Goal: Task Accomplishment & Management: Manage account settings

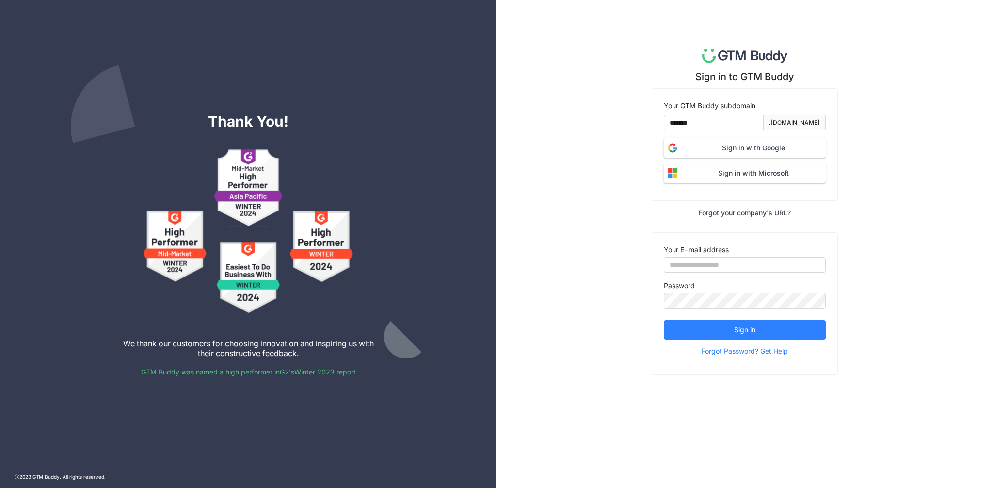
click at [711, 149] on span "Sign in with Google" at bounding box center [753, 148] width 145 height 11
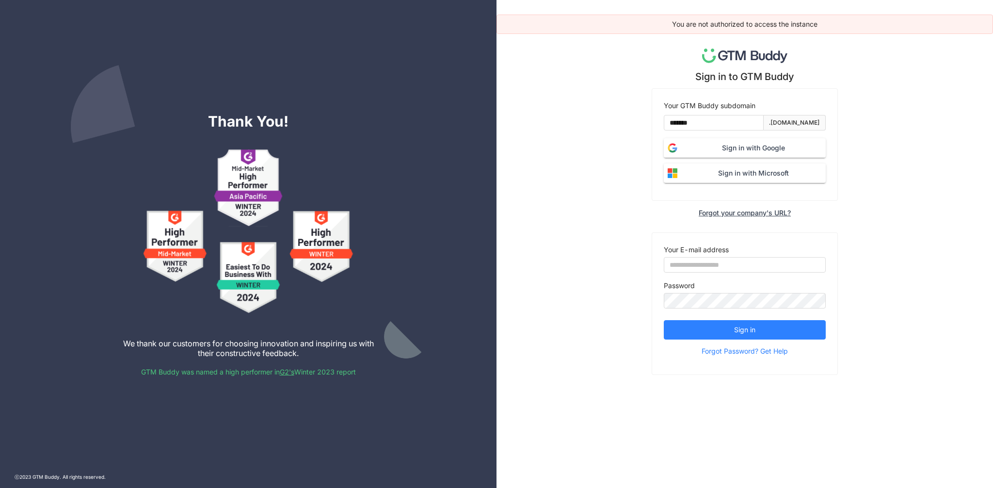
click at [861, 110] on div "You are not authorized to access the instance Sign in to GTM Buddy Your GTM Bud…" at bounding box center [745, 244] width 497 height 488
click at [710, 123] on input "*******" at bounding box center [714, 123] width 100 height 16
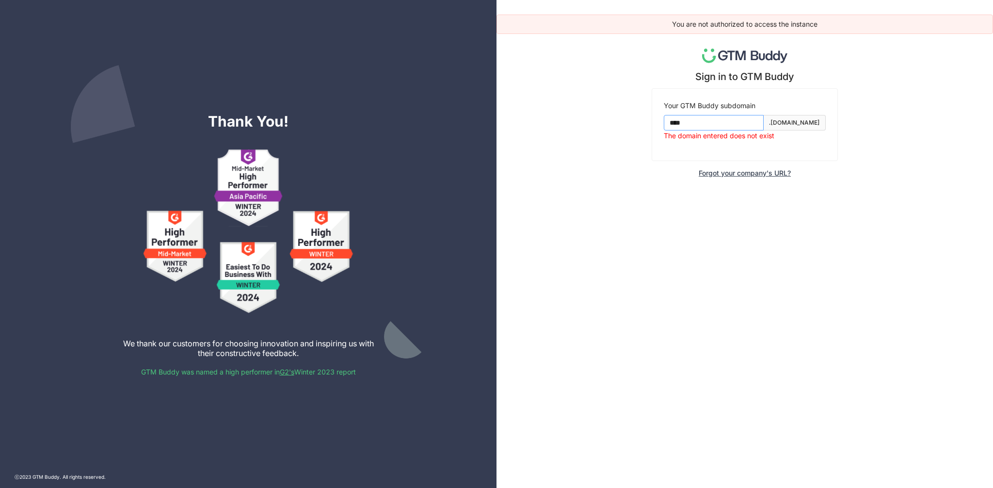
type input "*******"
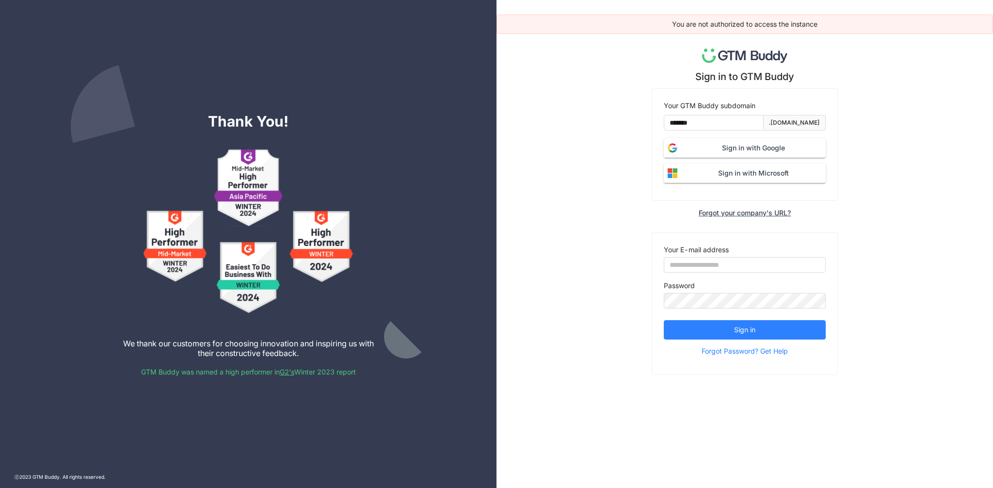
click at [815, 123] on div ".gtmbuddy.io" at bounding box center [794, 122] width 51 height 9
click at [820, 124] on div ".gtmbuddy.io" at bounding box center [794, 122] width 51 height 9
click at [746, 143] on span "Sign in with Google" at bounding box center [753, 148] width 145 height 11
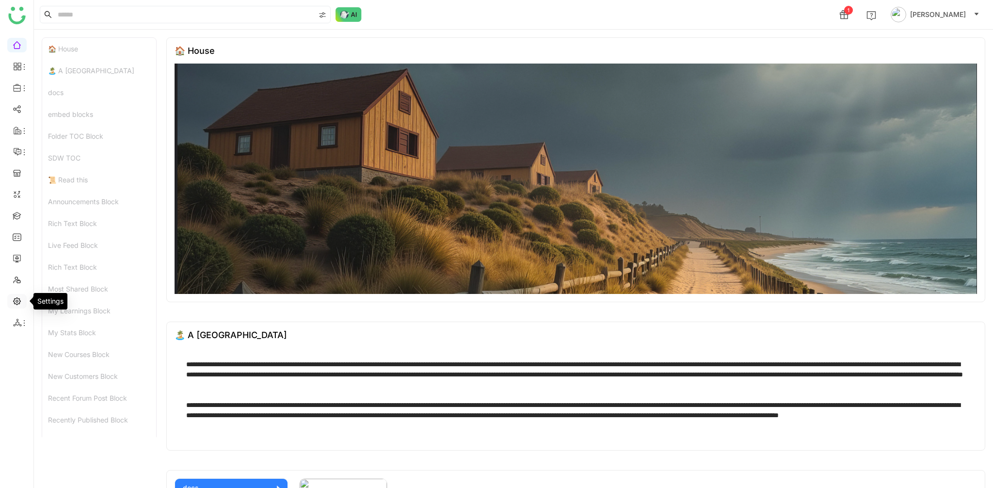
click at [16, 305] on link at bounding box center [17, 300] width 9 height 8
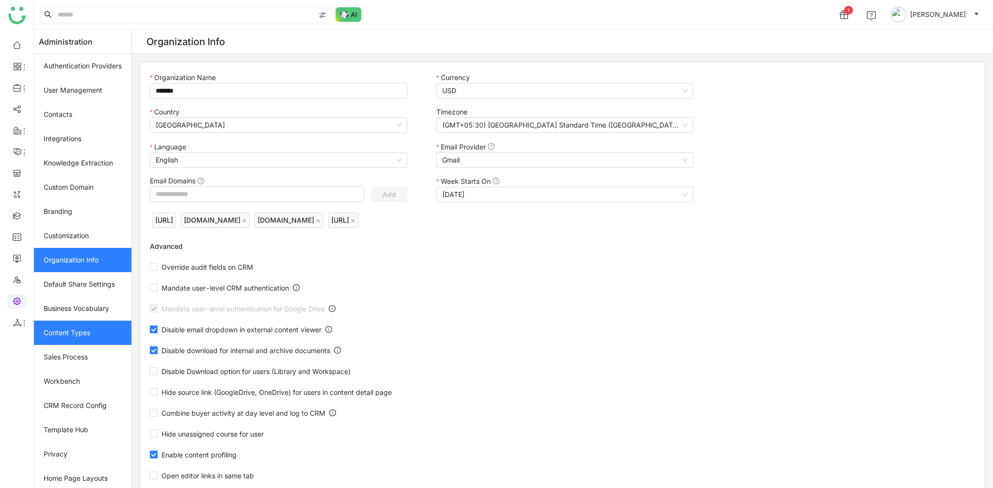
scroll to position [27, 0]
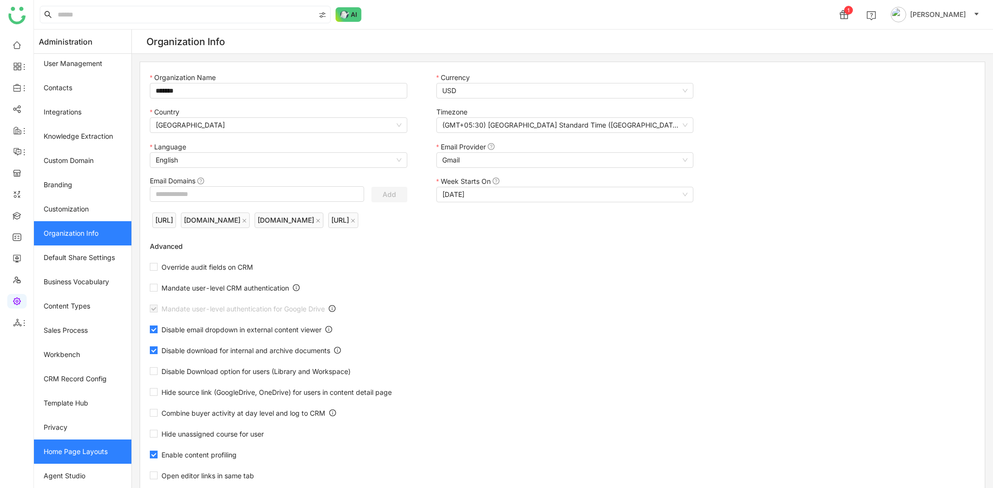
click at [72, 456] on link "Home Page Layouts" at bounding box center [82, 451] width 97 height 24
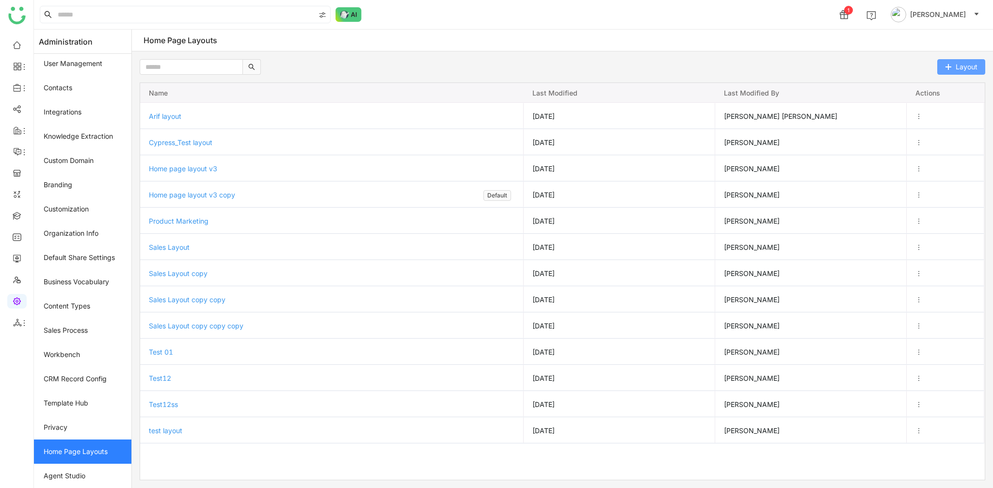
click at [983, 65] on button "Layout" at bounding box center [961, 67] width 48 height 16
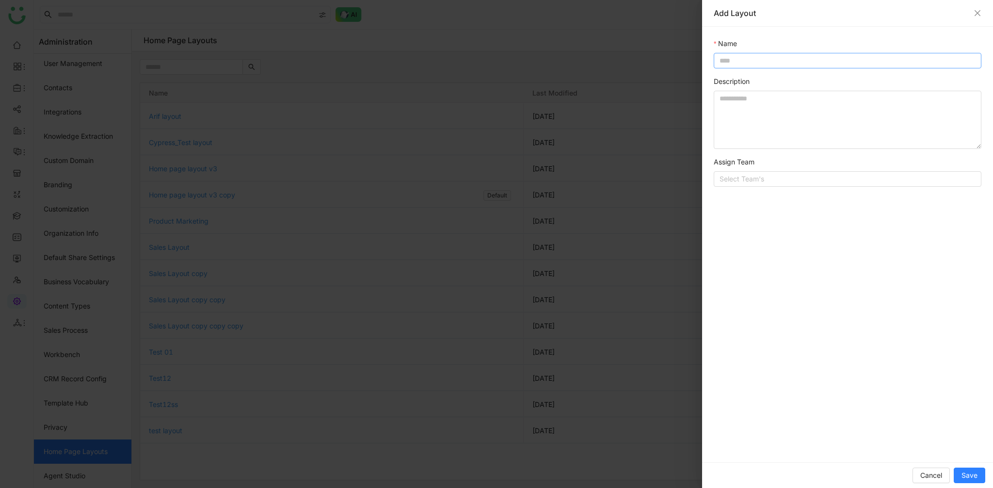
click at [786, 62] on input at bounding box center [848, 61] width 268 height 16
type input "**********"
click at [801, 190] on div "**********" at bounding box center [847, 245] width 291 height 436
click at [803, 176] on nz-select-top-control "Select Team's" at bounding box center [848, 179] width 268 height 16
type input "*********"
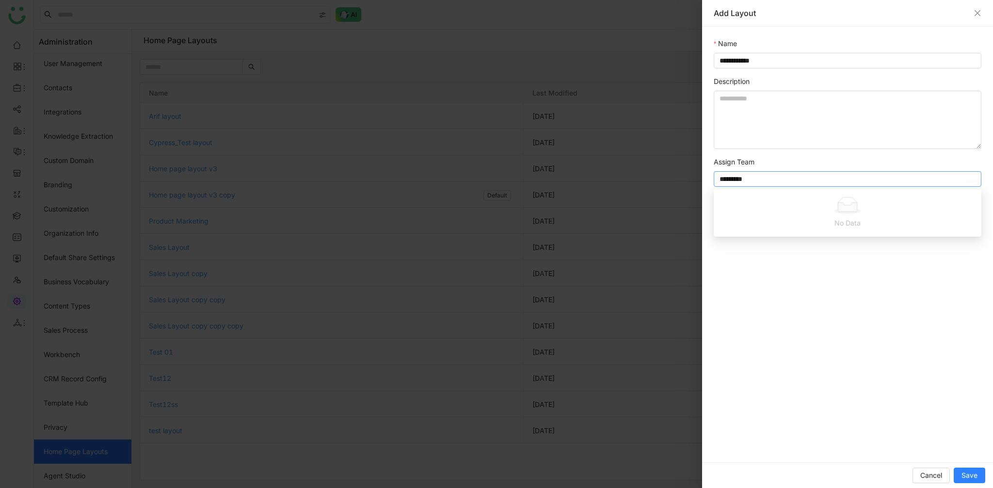
click at [889, 399] on div "**********" at bounding box center [847, 245] width 291 height 436
click at [845, 175] on nz-select-top-control "Select Team's" at bounding box center [848, 179] width 268 height 16
type input "*********"
click at [649, 284] on div at bounding box center [496, 244] width 993 height 488
click at [547, 188] on div at bounding box center [496, 244] width 993 height 488
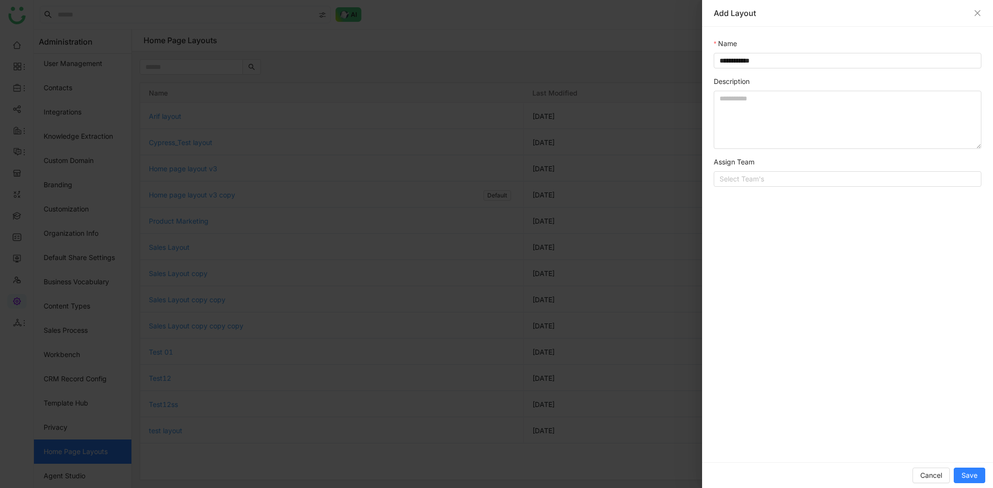
click at [376, 187] on div at bounding box center [496, 244] width 993 height 488
click at [978, 16] on icon "Close" at bounding box center [978, 13] width 8 height 8
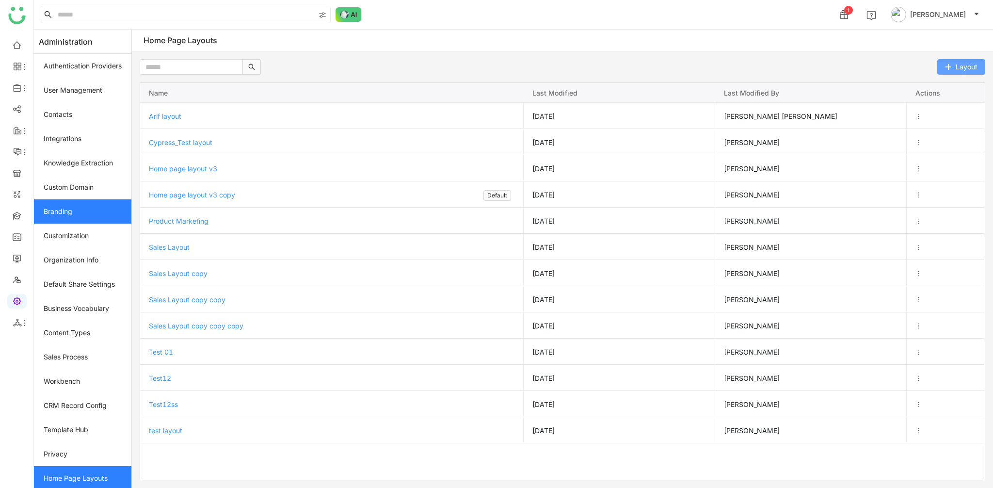
scroll to position [27, 0]
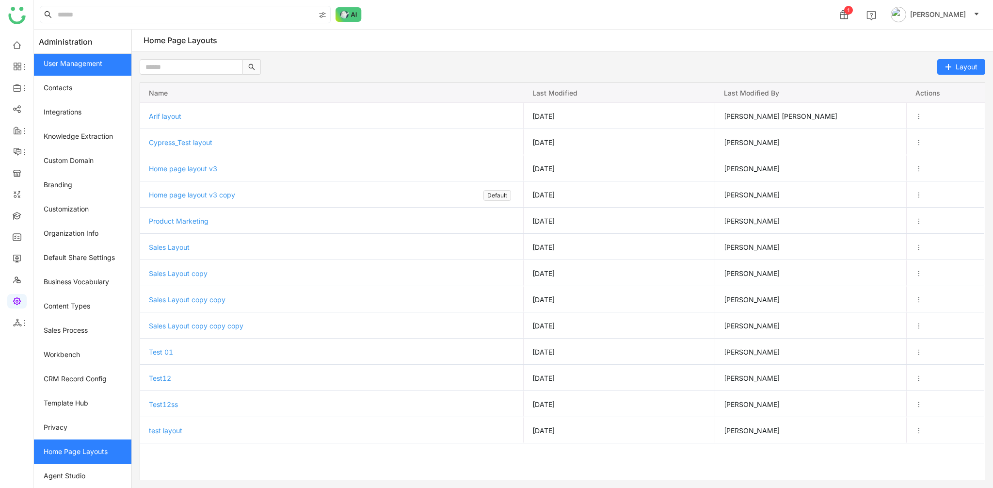
click at [97, 65] on link "User Management" at bounding box center [82, 63] width 97 height 24
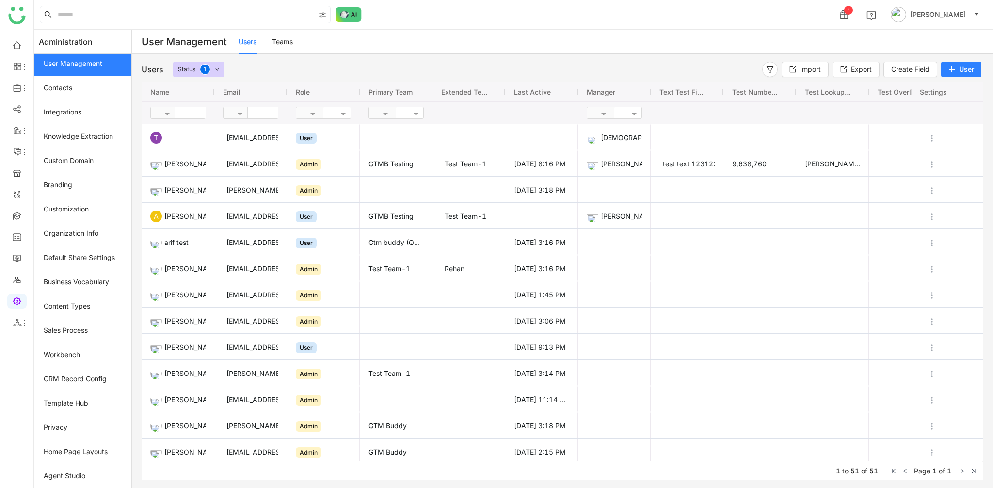
click at [194, 107] on input "text" at bounding box center [210, 112] width 70 height 11
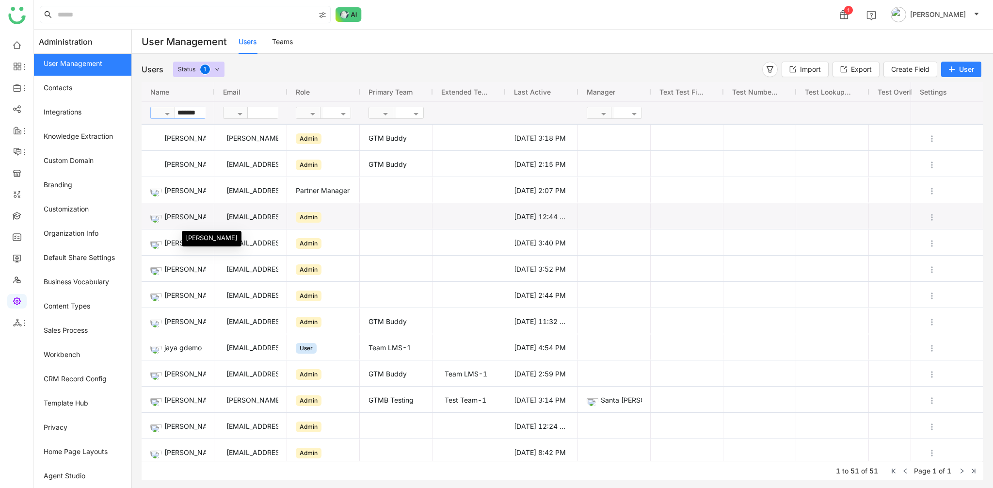
type input "*******"
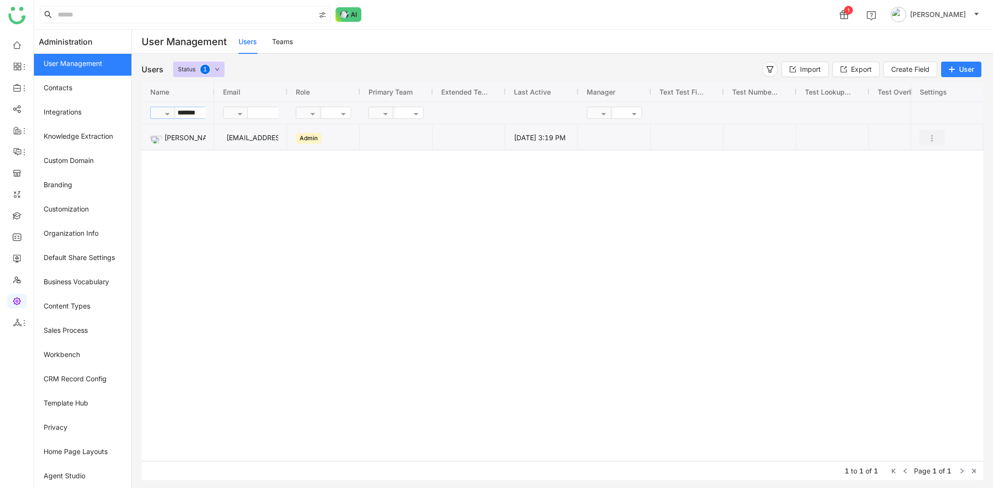
click at [935, 138] on img "Press SPACE to select this row." at bounding box center [932, 138] width 10 height 10
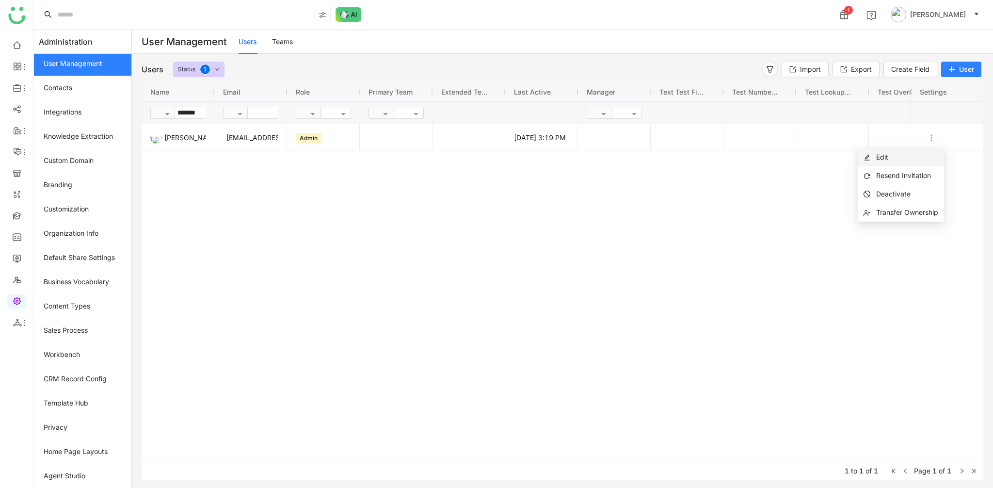
click at [915, 157] on li "Edit" at bounding box center [901, 157] width 86 height 18
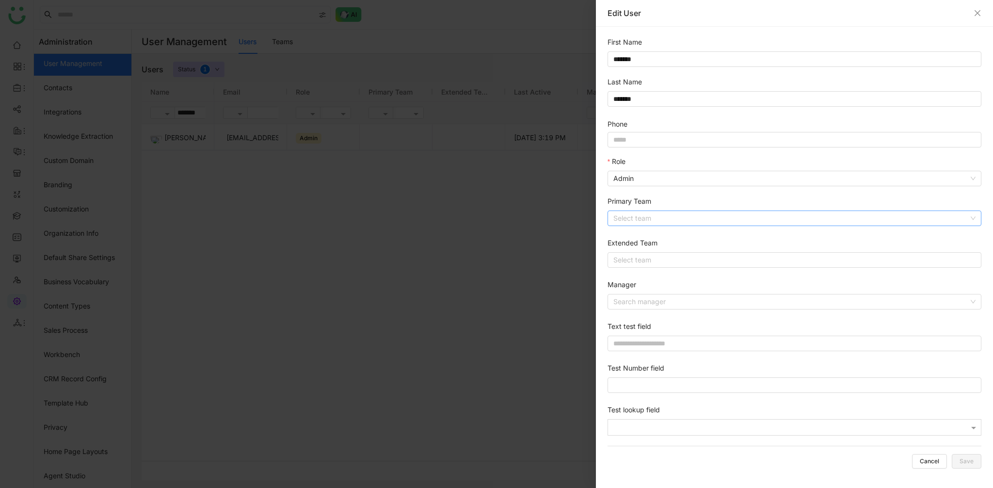
click at [684, 219] on input at bounding box center [791, 218] width 355 height 15
type input "*********"
click at [669, 219] on input "*********" at bounding box center [791, 218] width 355 height 15
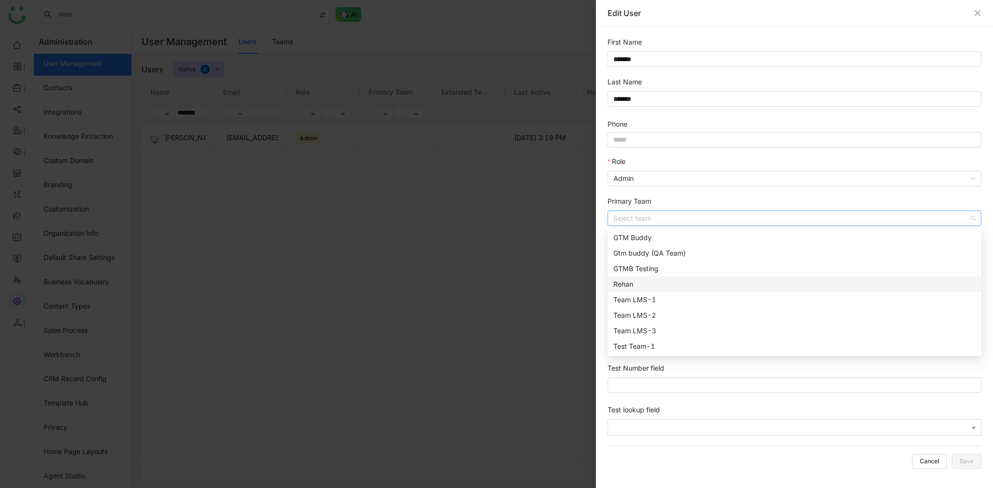
click at [662, 282] on div "Rehan" at bounding box center [795, 284] width 362 height 11
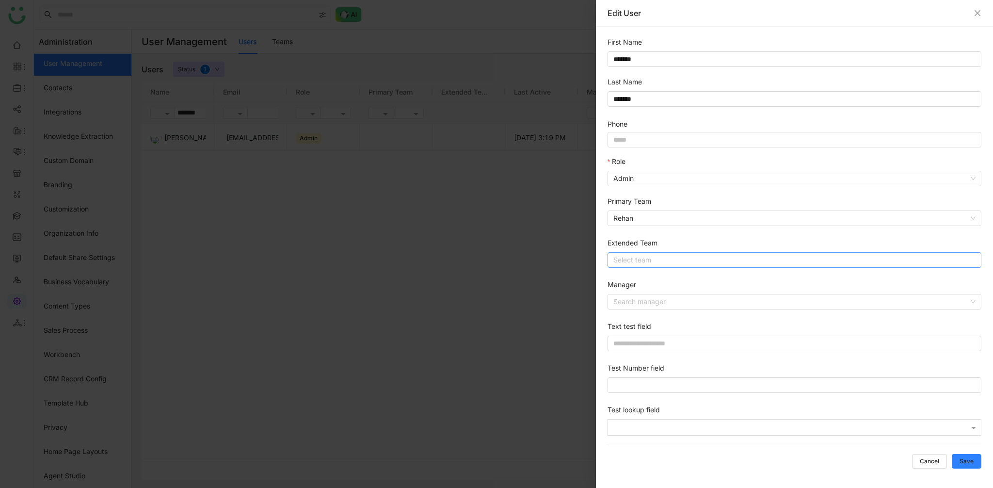
click at [661, 259] on nz-select-top-control "Select team" at bounding box center [795, 260] width 374 height 16
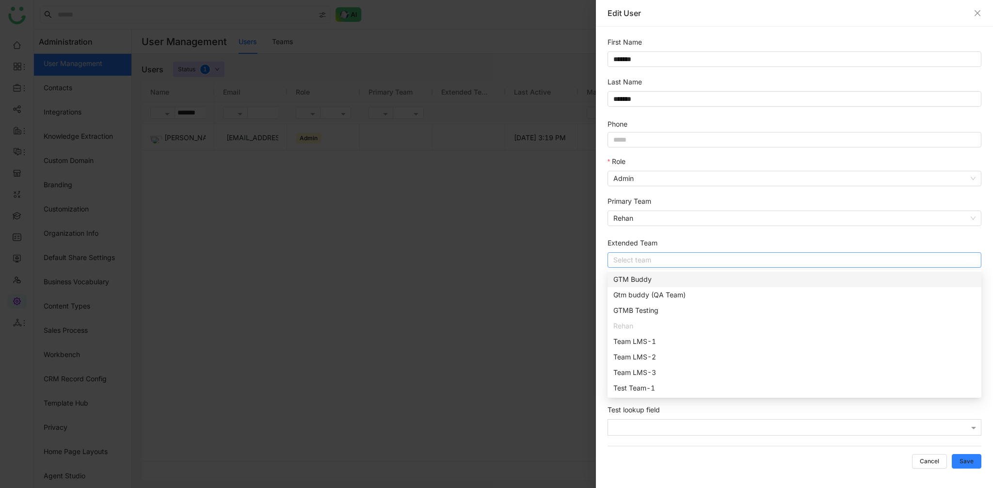
click at [658, 275] on div "GTM Buddy" at bounding box center [795, 279] width 362 height 11
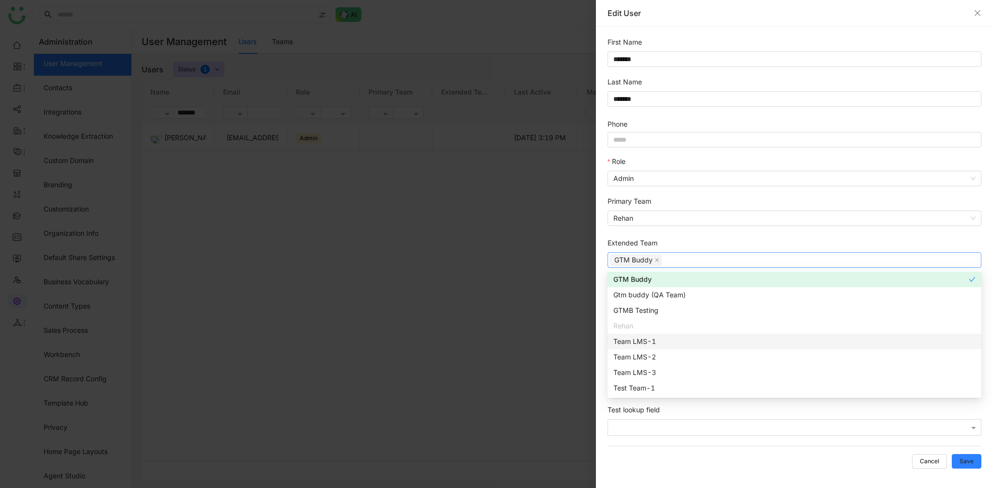
click at [522, 330] on div at bounding box center [496, 244] width 993 height 488
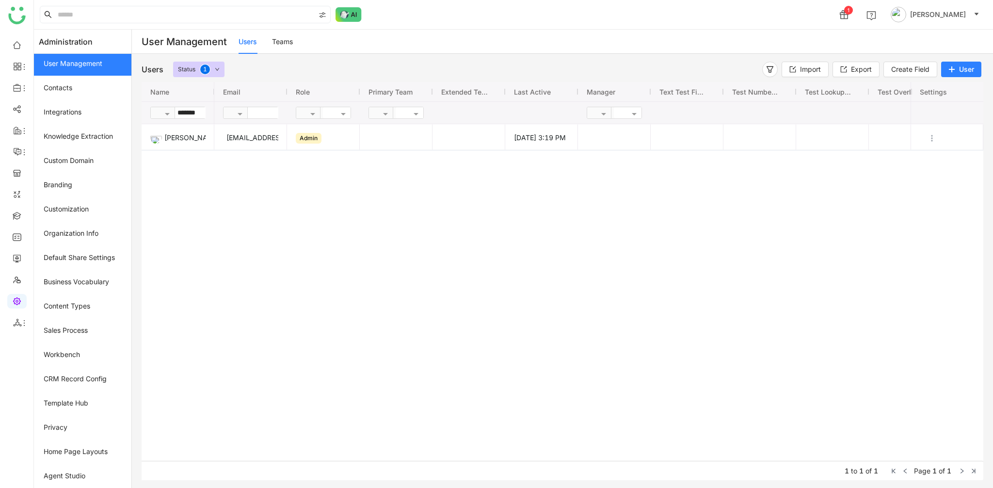
click at [288, 41] on link "Teams" at bounding box center [282, 41] width 21 height 8
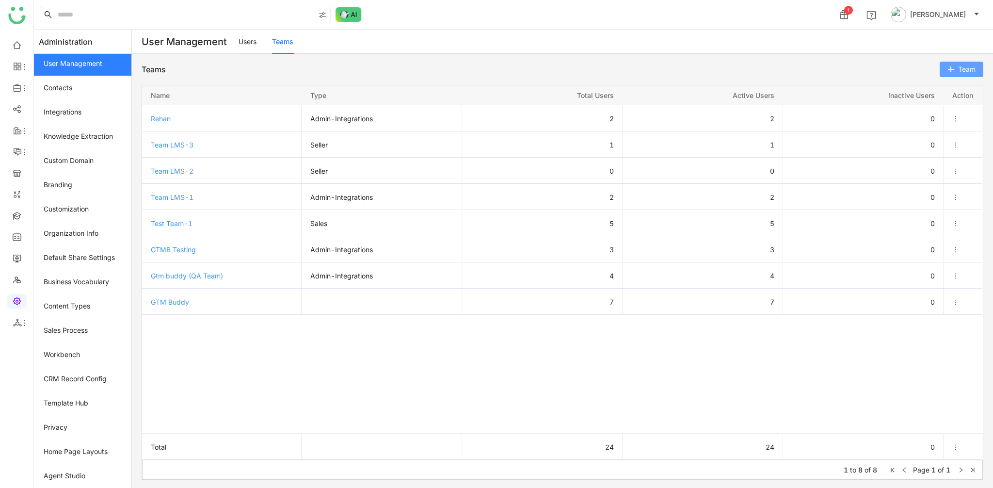
click at [970, 67] on span "Team" at bounding box center [966, 69] width 17 height 11
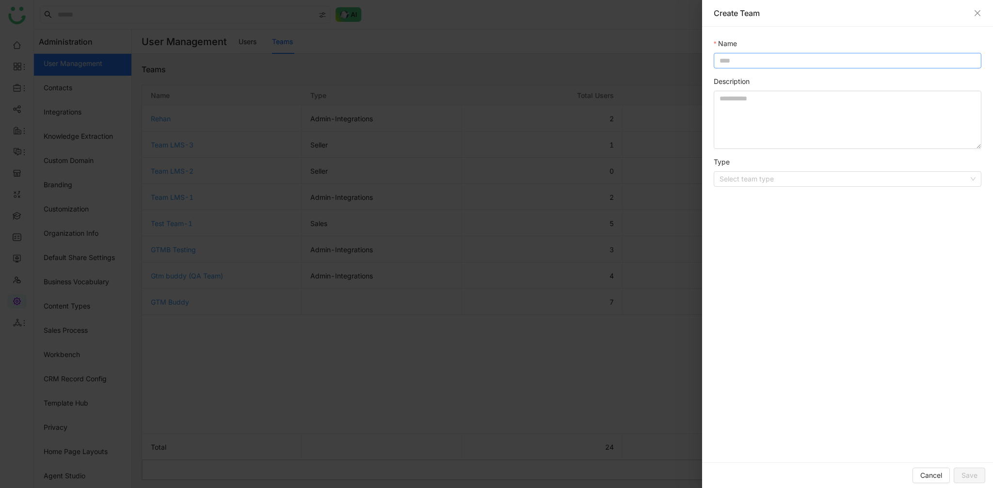
click at [798, 57] on input at bounding box center [848, 61] width 268 height 16
type input "**********"
click at [808, 113] on textarea at bounding box center [848, 120] width 268 height 58
click at [863, 180] on input at bounding box center [844, 179] width 249 height 15
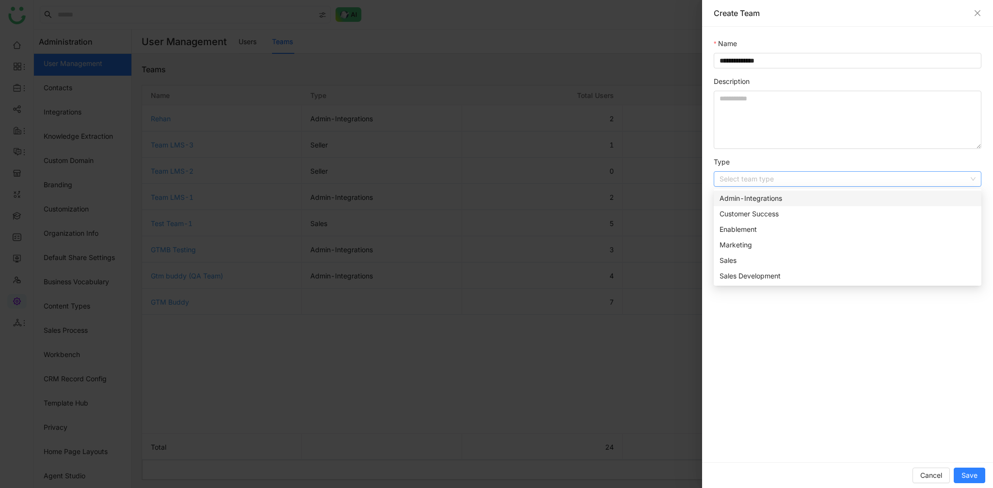
click at [822, 201] on div "Admin-Integrations" at bounding box center [848, 198] width 256 height 11
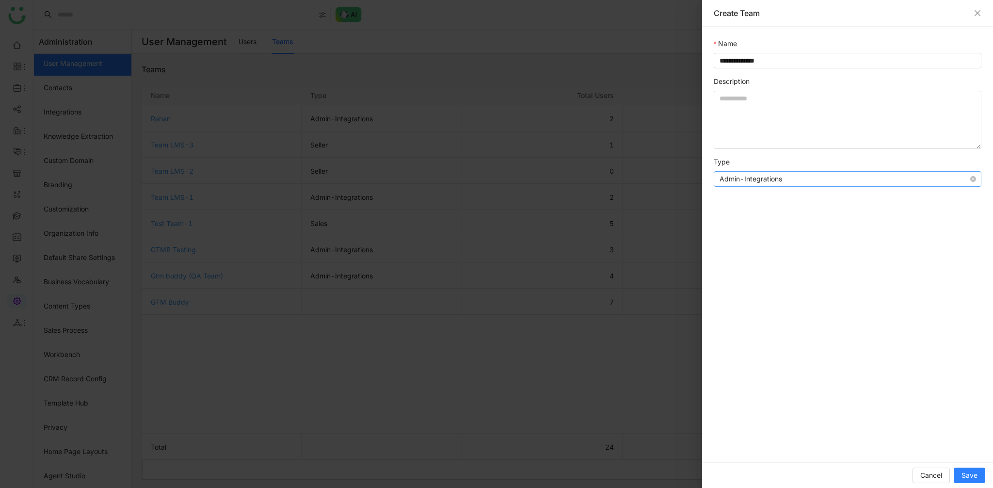
click at [847, 180] on nz-select-item "Admin-Integrations" at bounding box center [848, 179] width 256 height 15
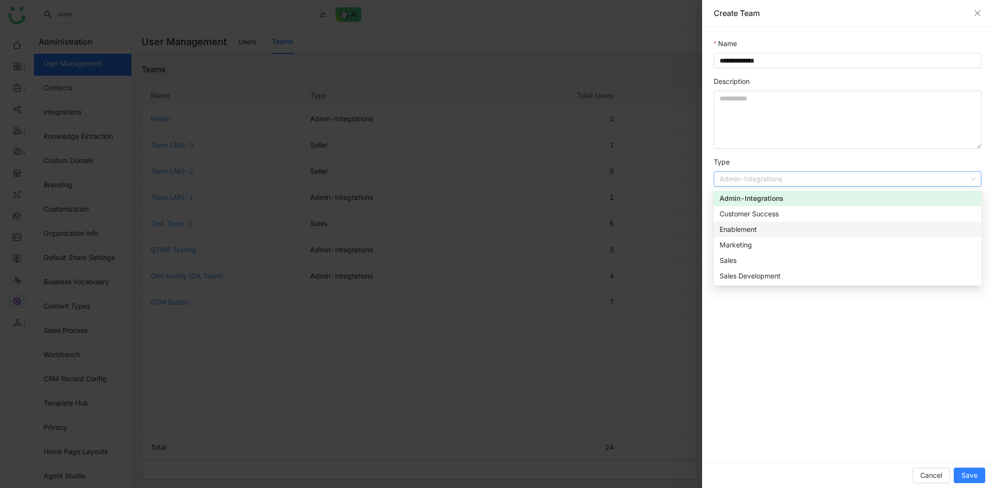
click at [908, 423] on div "**********" at bounding box center [847, 245] width 291 height 436
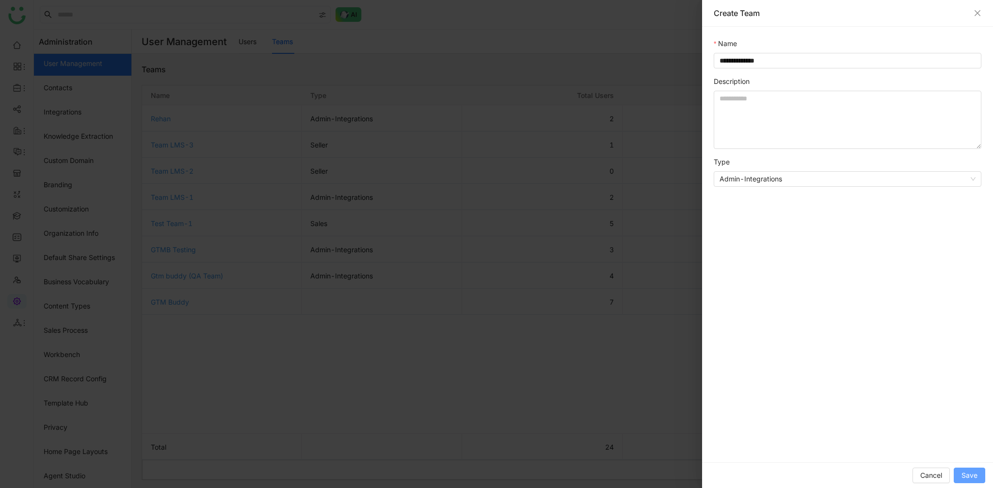
click at [965, 476] on span "Save" at bounding box center [970, 475] width 16 height 11
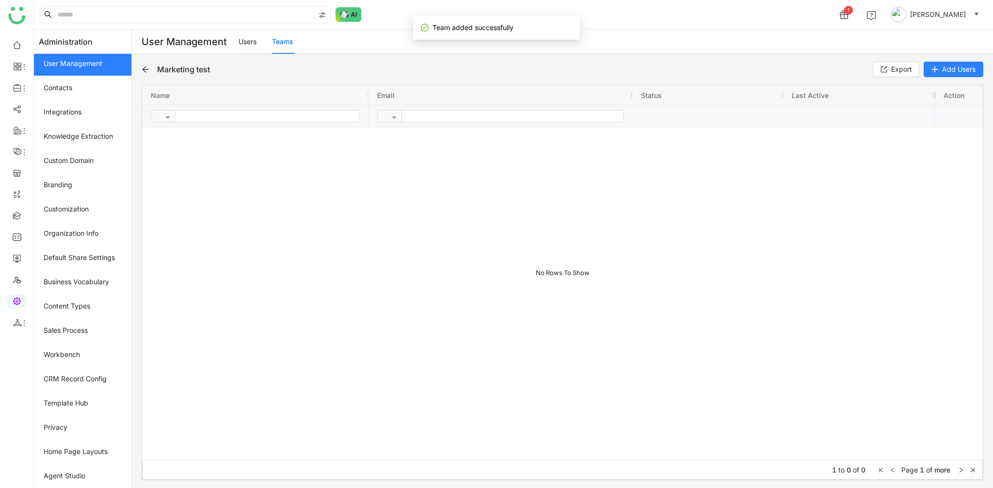
click at [254, 41] on link "Users" at bounding box center [248, 41] width 18 height 8
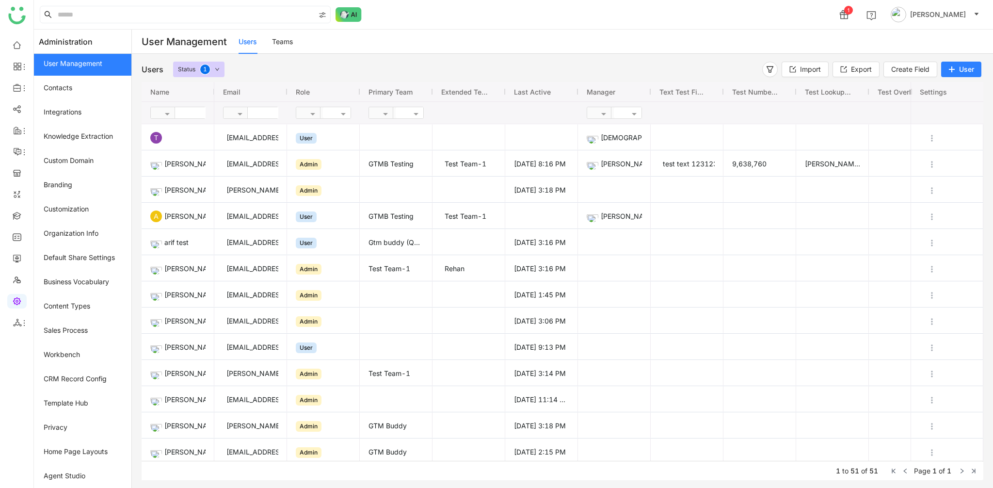
click at [190, 113] on input "text" at bounding box center [210, 112] width 70 height 11
type input "*******"
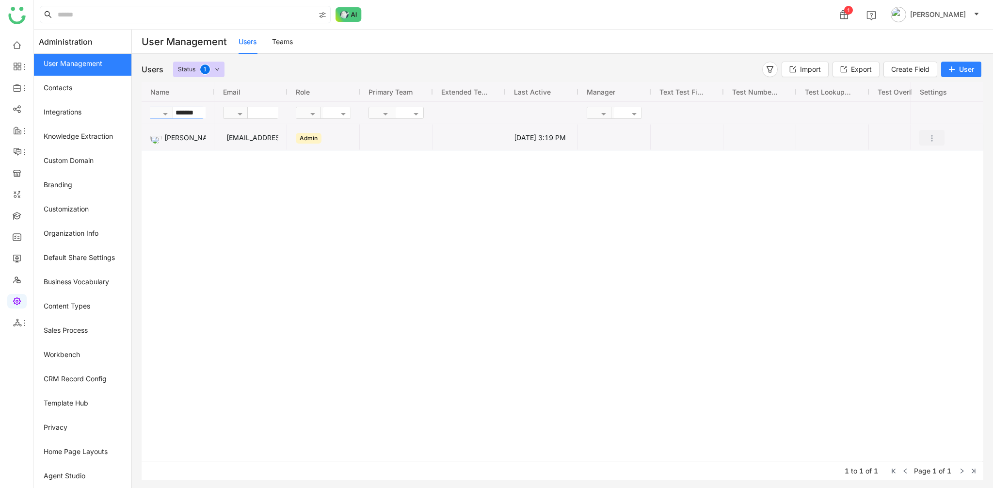
click at [934, 137] on img "Press SPACE to select this row." at bounding box center [932, 138] width 10 height 10
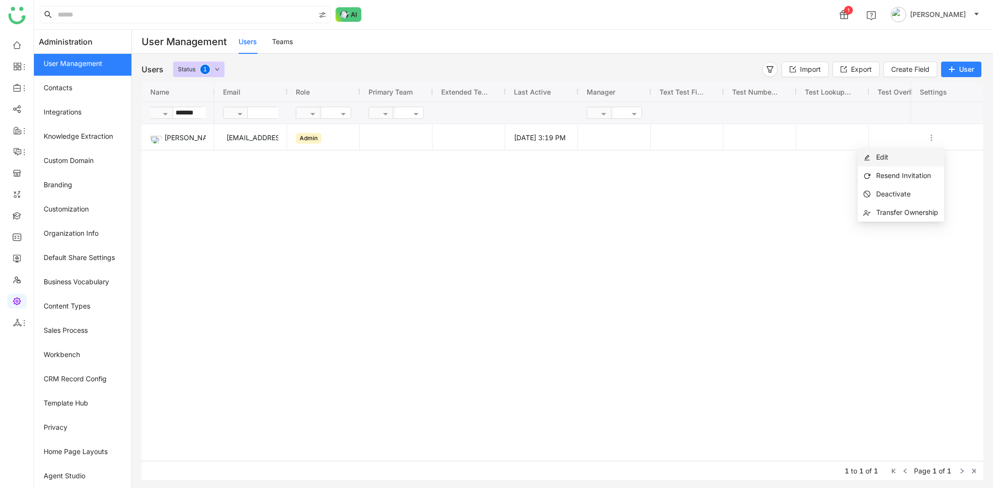
click at [929, 148] on li "Edit" at bounding box center [901, 157] width 86 height 18
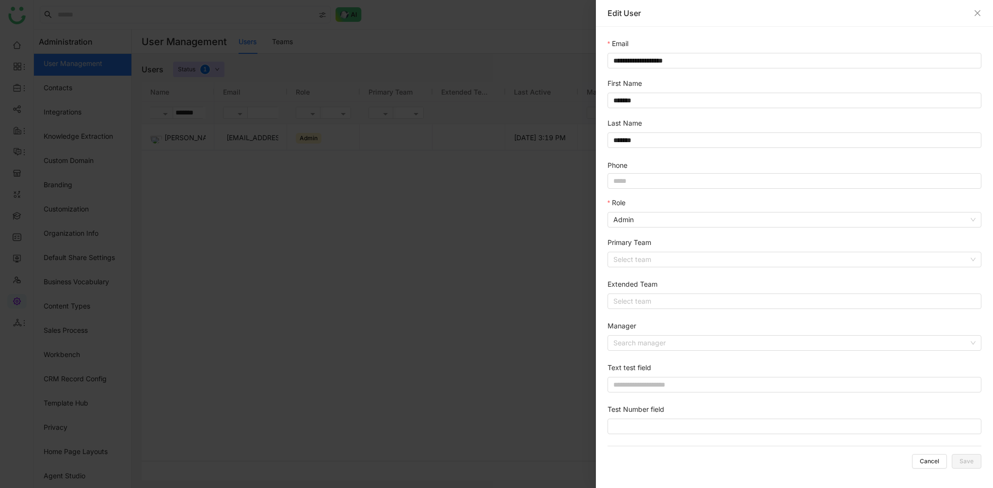
click at [700, 240] on div "Primary Team" at bounding box center [795, 244] width 374 height 15
click at [687, 257] on input at bounding box center [791, 259] width 355 height 15
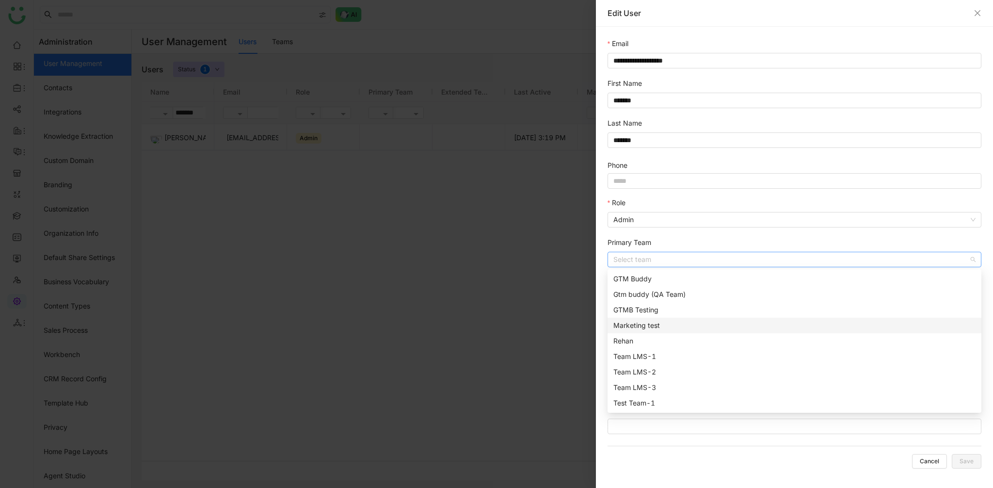
click at [665, 323] on div "Marketing test" at bounding box center [795, 325] width 362 height 11
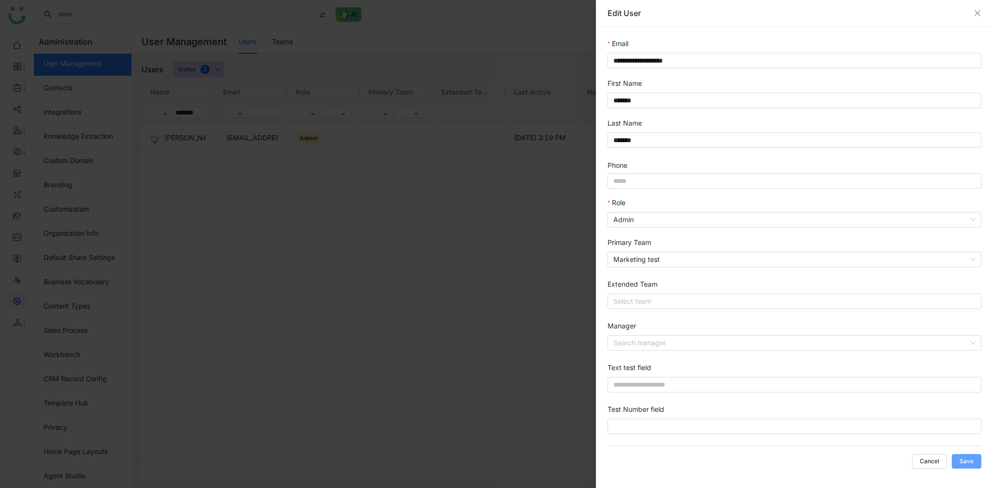
click at [961, 461] on span "Save" at bounding box center [967, 461] width 14 height 0
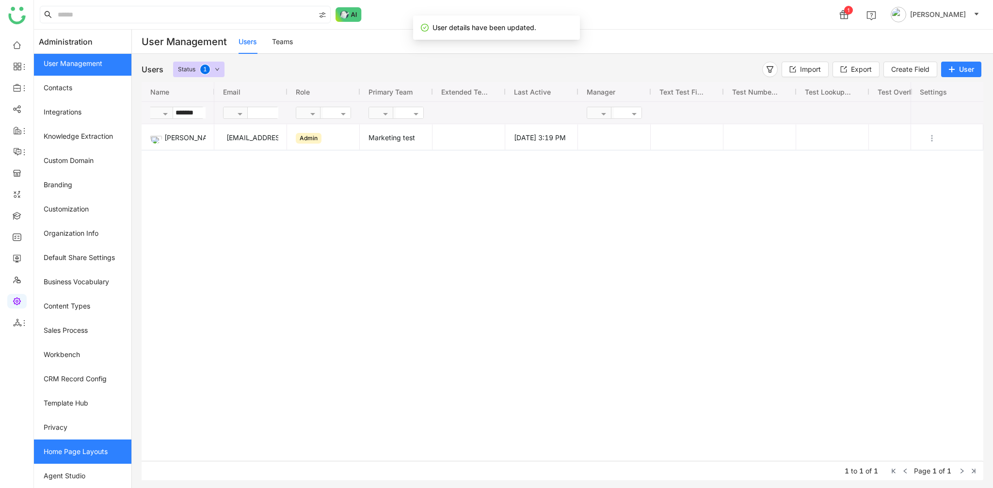
click at [71, 452] on link "Home Page Layouts" at bounding box center [82, 451] width 97 height 24
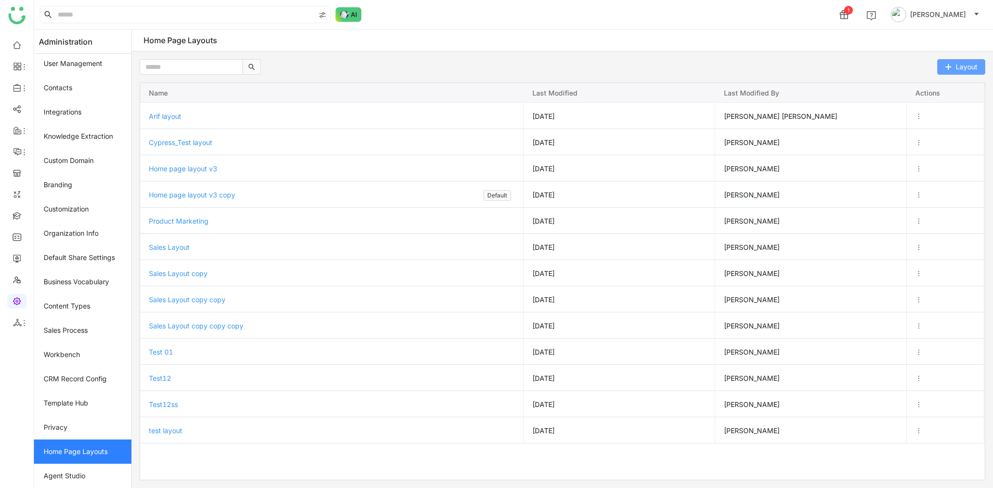
click at [953, 68] on button "Layout" at bounding box center [961, 67] width 48 height 16
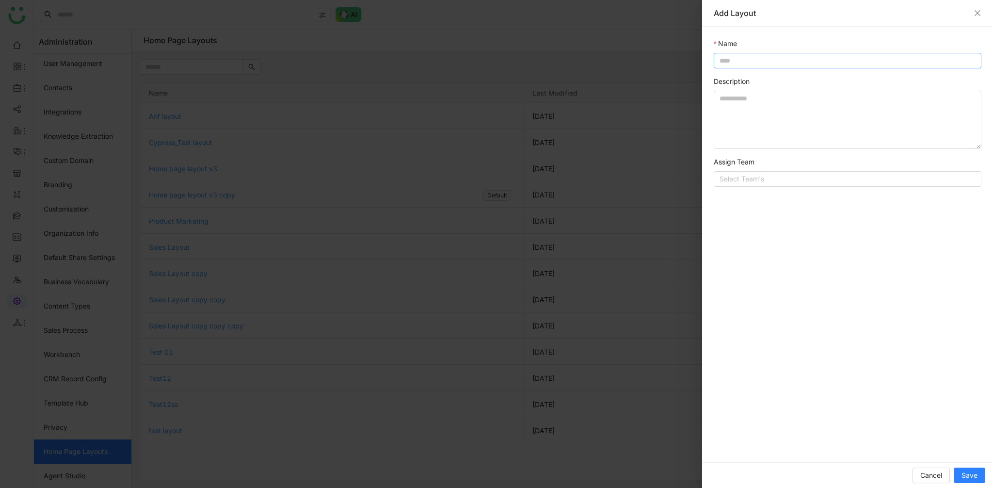
click at [831, 65] on input at bounding box center [848, 61] width 268 height 16
type input "**********"
click at [976, 473] on span "Save" at bounding box center [970, 475] width 16 height 11
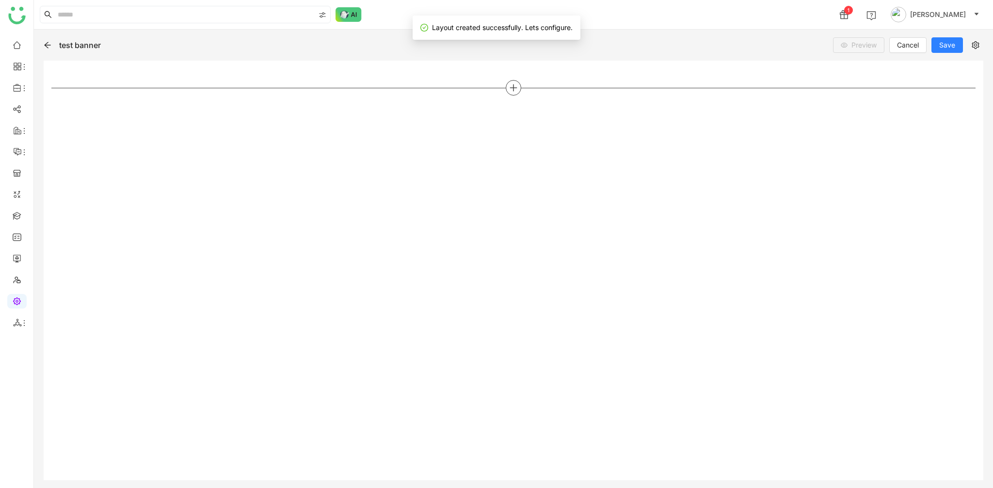
click at [508, 89] on div at bounding box center [514, 88] width 16 height 16
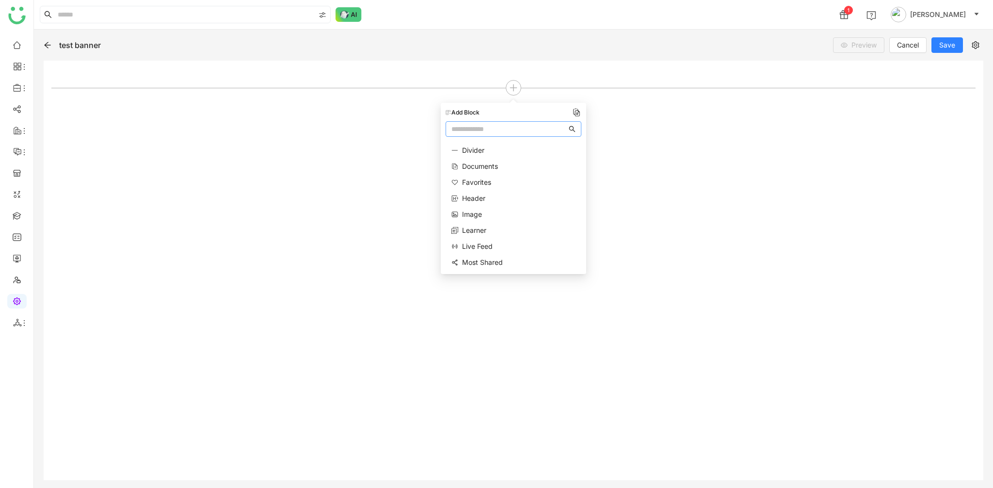
scroll to position [101, 0]
click at [482, 178] on span "Image" at bounding box center [472, 177] width 20 height 10
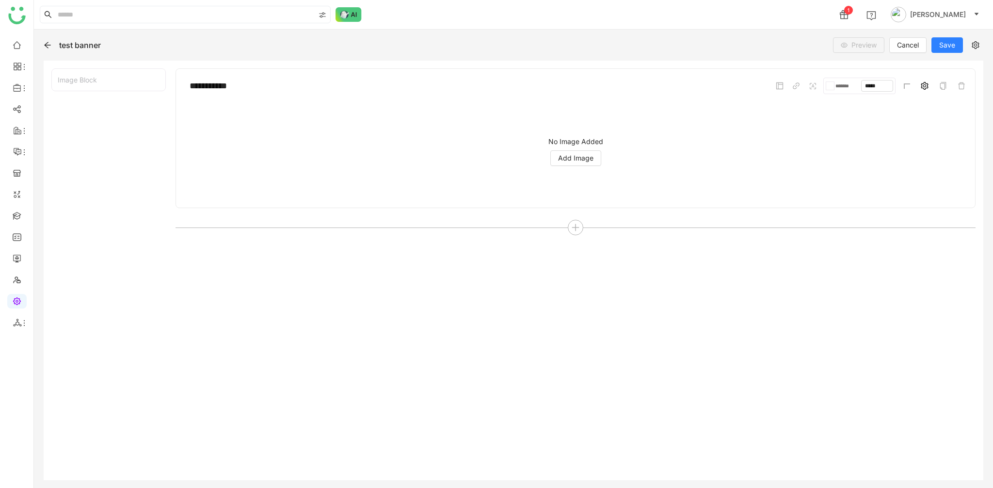
click at [921, 88] on icon at bounding box center [925, 86] width 8 height 8
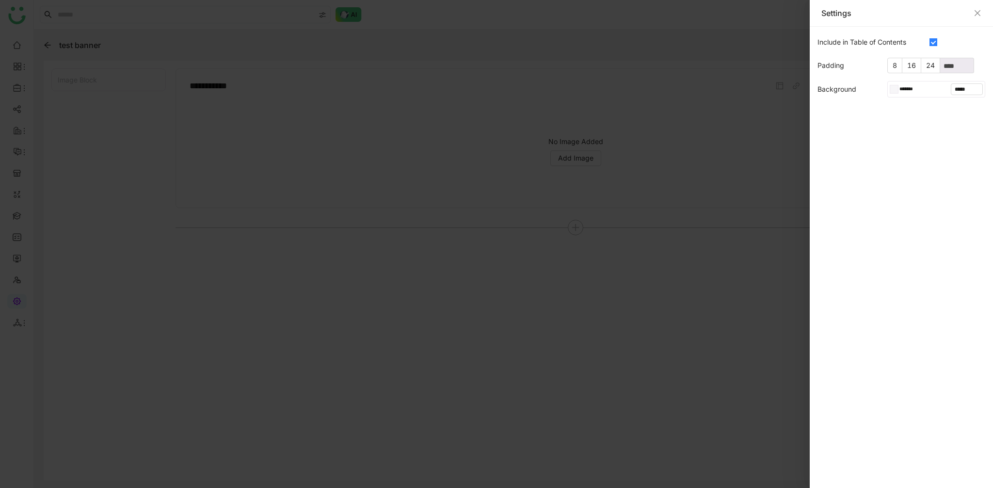
click at [936, 46] on span at bounding box center [934, 42] width 8 height 8
click at [974, 15] on icon "Close" at bounding box center [978, 13] width 8 height 8
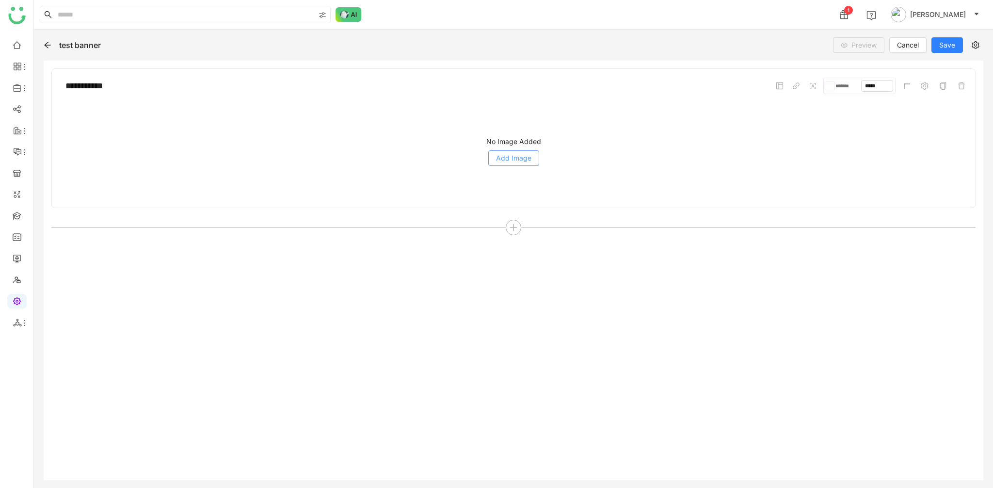
click at [533, 165] on button "Add Image" at bounding box center [513, 158] width 51 height 16
click at [106, 86] on input "**********" at bounding box center [132, 86] width 145 height 18
click at [399, 293] on div "Upload Image ******* ***** No Image Added Add Image" at bounding box center [513, 270] width 924 height 404
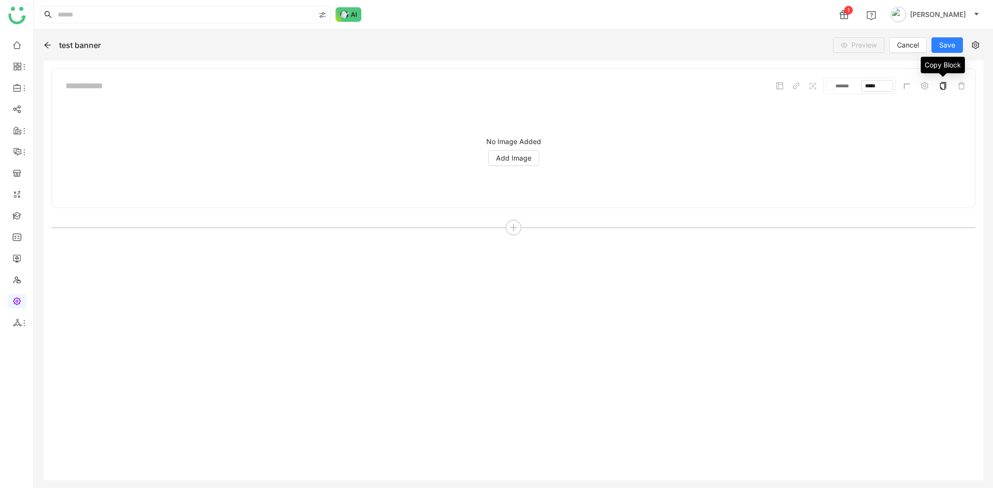
click at [944, 86] on icon at bounding box center [943, 86] width 8 height 8
click at [509, 230] on icon at bounding box center [513, 227] width 9 height 9
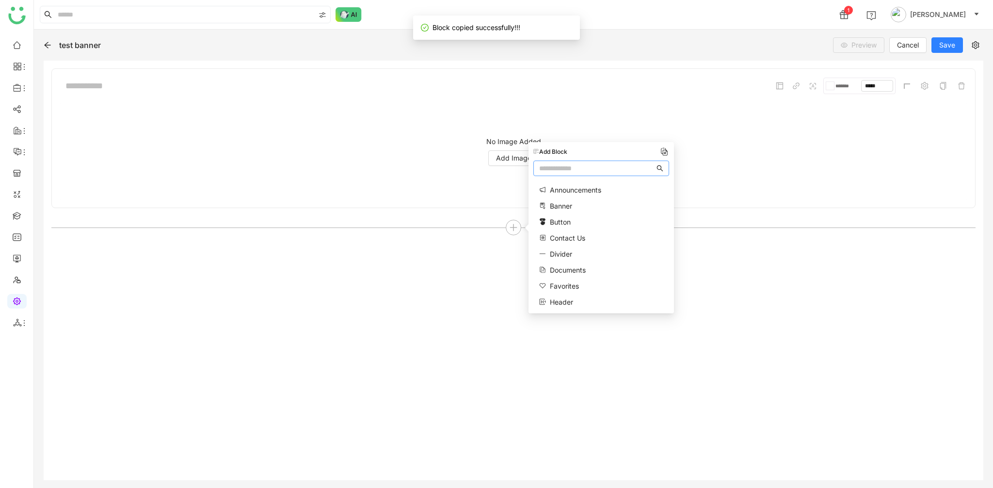
click at [663, 152] on img at bounding box center [665, 152] width 10 height 10
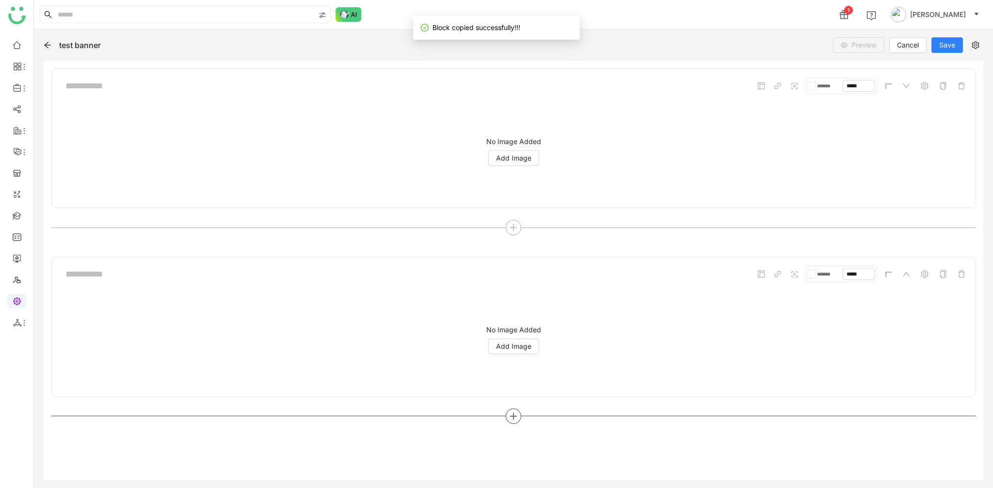
click at [521, 415] on div at bounding box center [514, 416] width 16 height 16
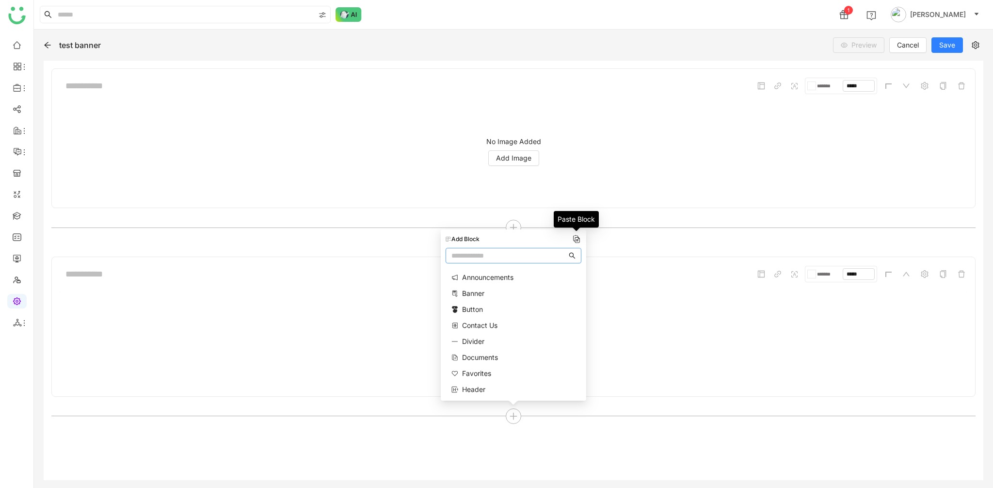
click at [576, 240] on img at bounding box center [577, 239] width 10 height 10
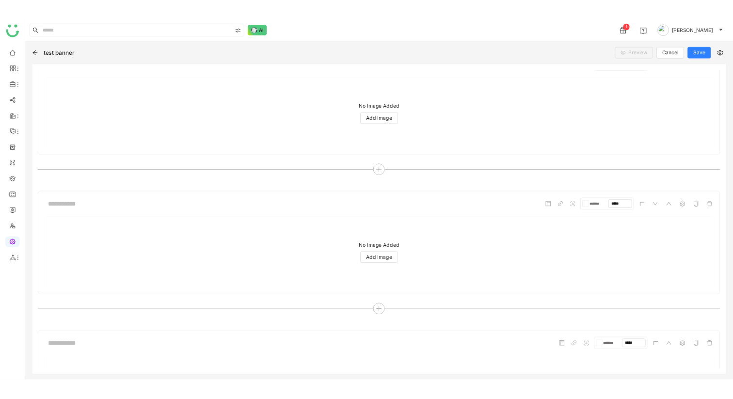
scroll to position [0, 0]
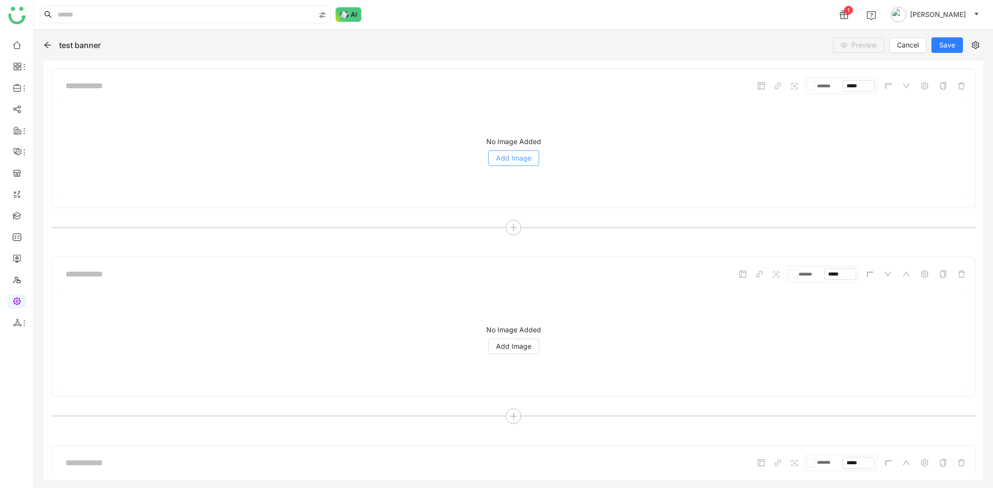
click at [504, 163] on button "Add Image" at bounding box center [513, 158] width 51 height 16
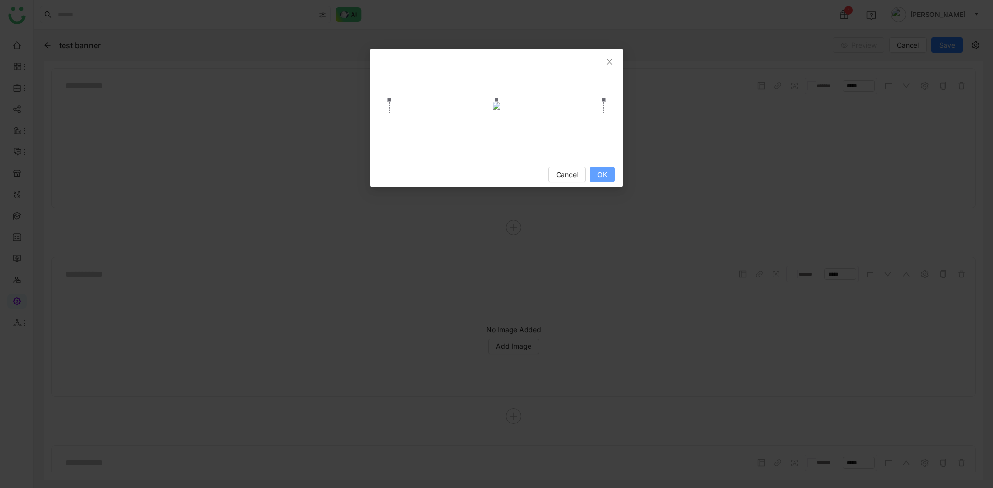
click at [612, 177] on button "OK" at bounding box center [602, 175] width 25 height 16
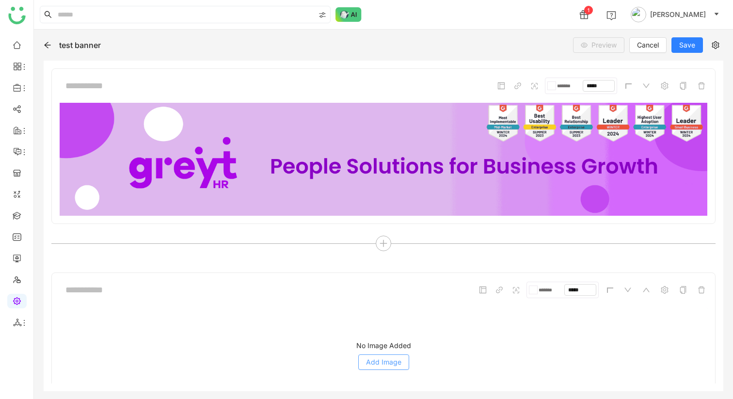
click at [374, 365] on span "Add Image" at bounding box center [383, 362] width 35 height 11
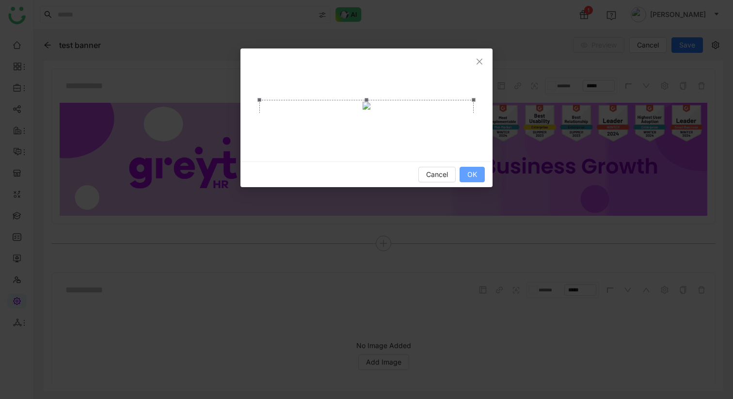
click at [474, 182] on button "OK" at bounding box center [472, 175] width 25 height 16
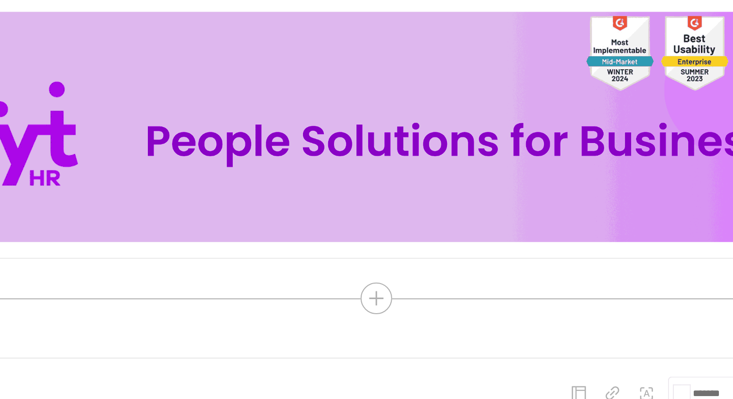
click at [390, 191] on img at bounding box center [384, 159] width 648 height 113
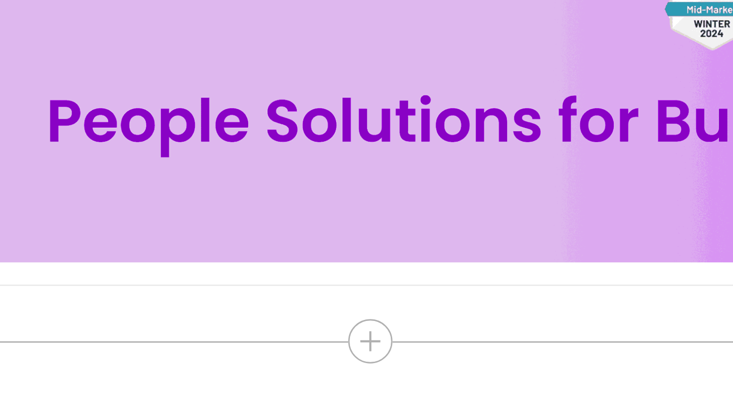
drag, startPoint x: 390, startPoint y: 191, endPoint x: 371, endPoint y: 214, distance: 30.4
click at [374, 211] on img at bounding box center [384, 159] width 648 height 113
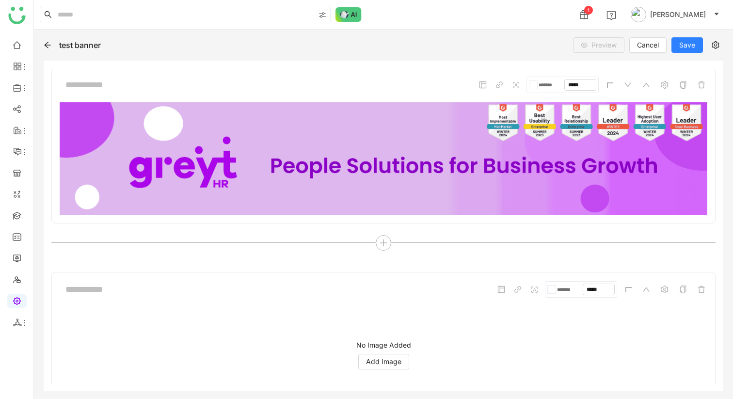
scroll to position [262, 0]
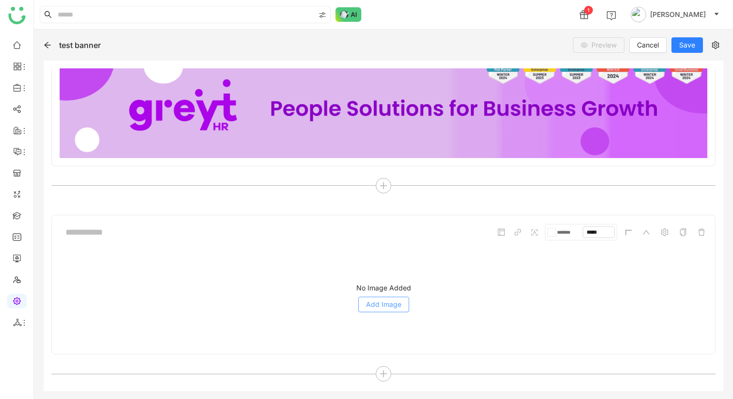
click at [381, 303] on span "Add Image" at bounding box center [383, 304] width 35 height 11
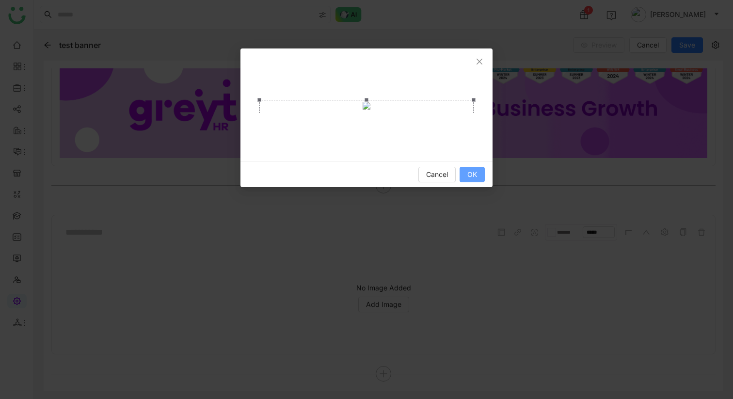
click at [469, 169] on button "OK" at bounding box center [472, 175] width 25 height 16
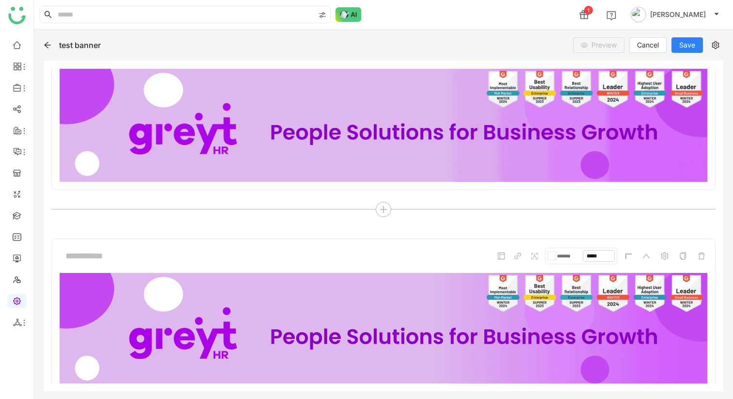
scroll to position [238, 0]
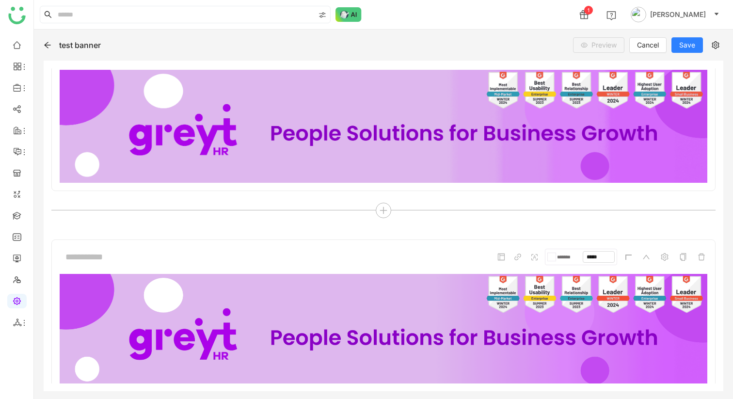
click at [622, 255] on form "******* *****" at bounding box center [565, 257] width 138 height 16
click at [628, 256] on icon at bounding box center [628, 257] width 8 height 8
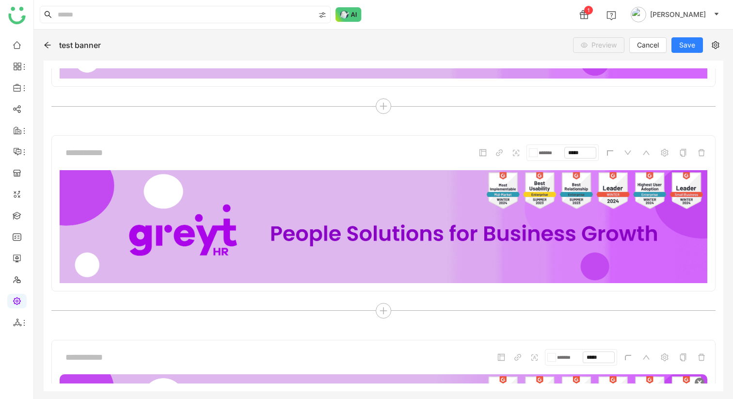
scroll to position [105, 0]
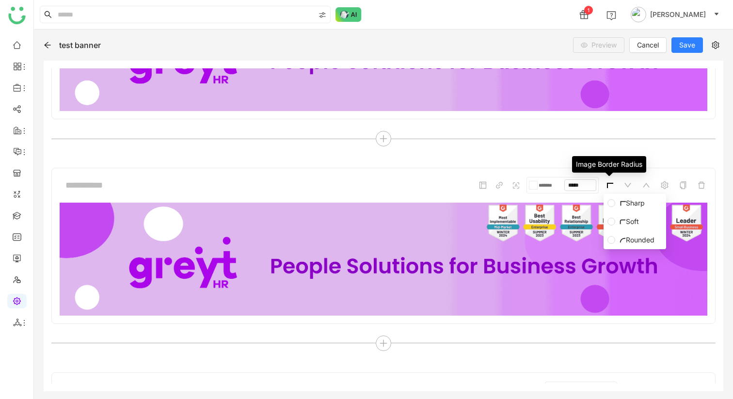
click at [608, 189] on span at bounding box center [610, 185] width 12 height 12
click at [612, 243] on span at bounding box center [612, 240] width 8 height 8
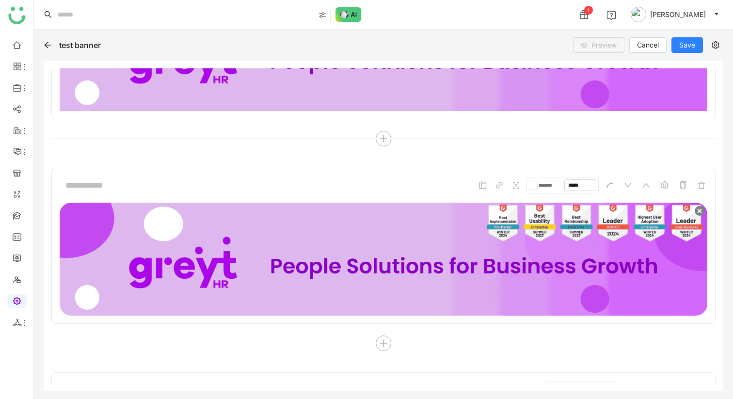
scroll to position [0, 0]
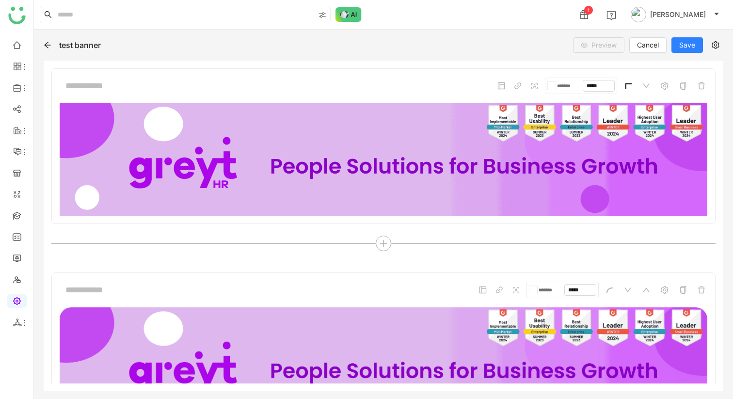
click at [627, 84] on icon at bounding box center [628, 86] width 8 height 8
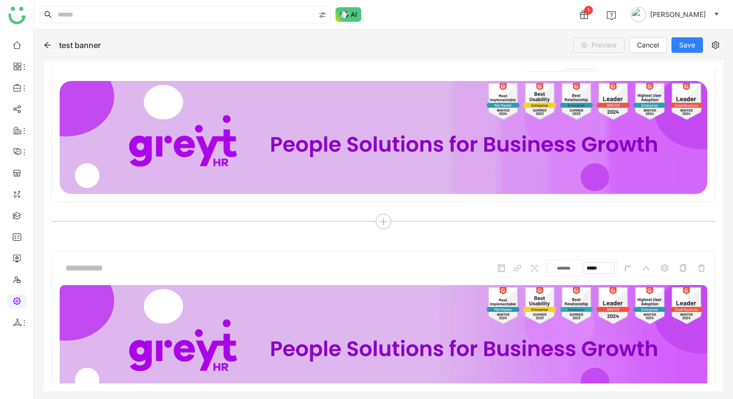
scroll to position [253, 0]
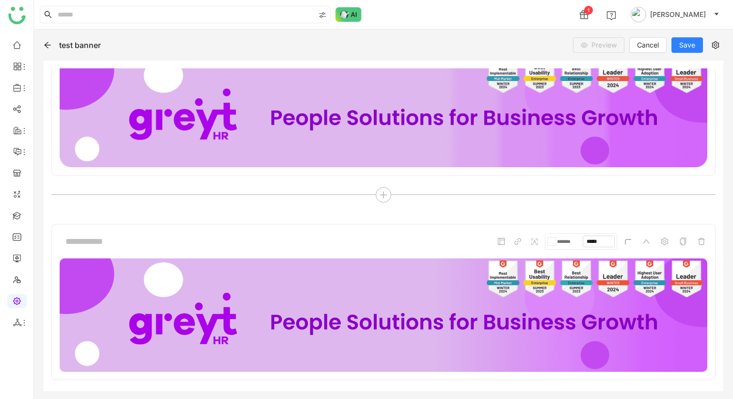
click at [621, 239] on form "******* *****" at bounding box center [565, 241] width 138 height 16
click at [623, 239] on span at bounding box center [628, 242] width 12 height 12
click at [623, 188] on div at bounding box center [383, 195] width 664 height 16
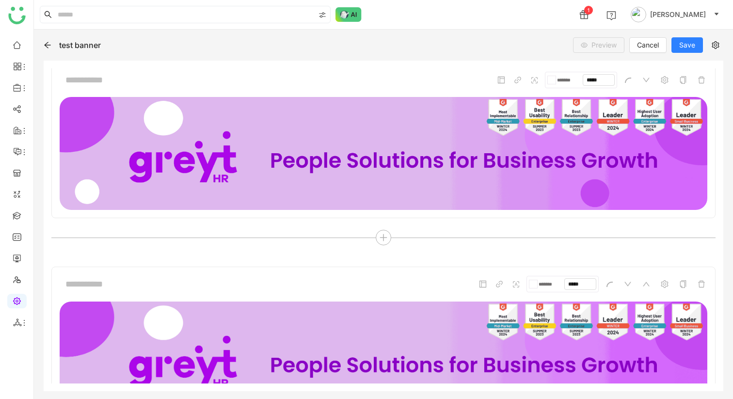
scroll to position [0, 0]
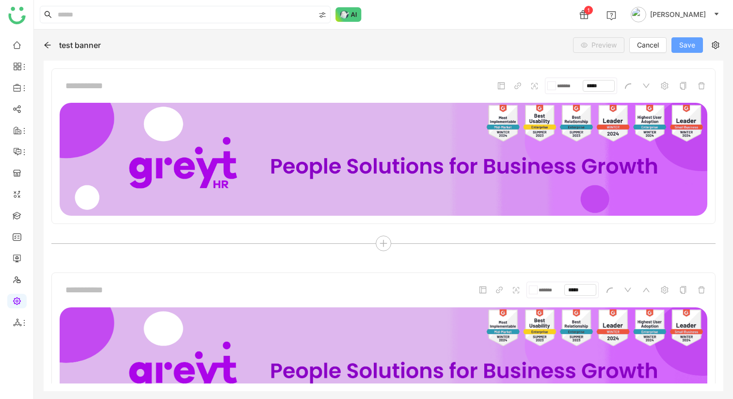
click at [680, 48] on span "Save" at bounding box center [687, 45] width 16 height 11
click at [46, 43] on icon at bounding box center [48, 45] width 8 height 8
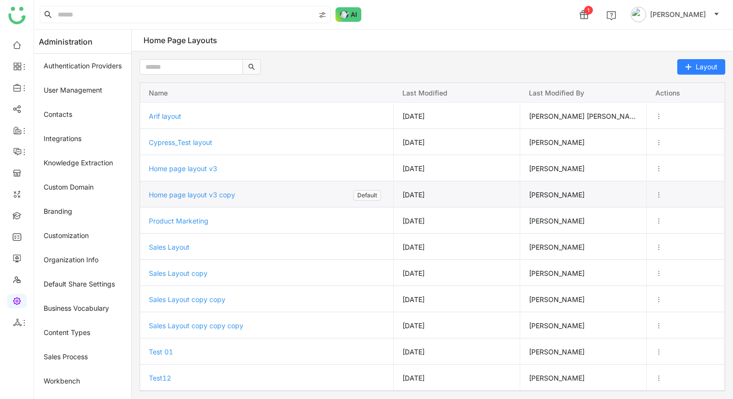
scroll to position [78, 0]
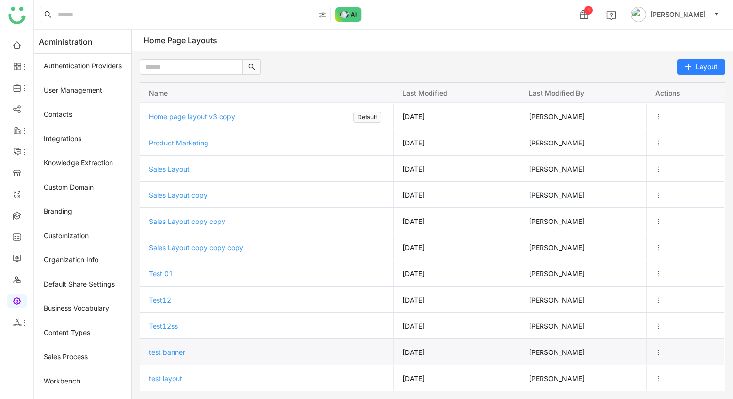
click at [661, 352] on icon "Press SPACE to select this row." at bounding box center [659, 352] width 7 height 7
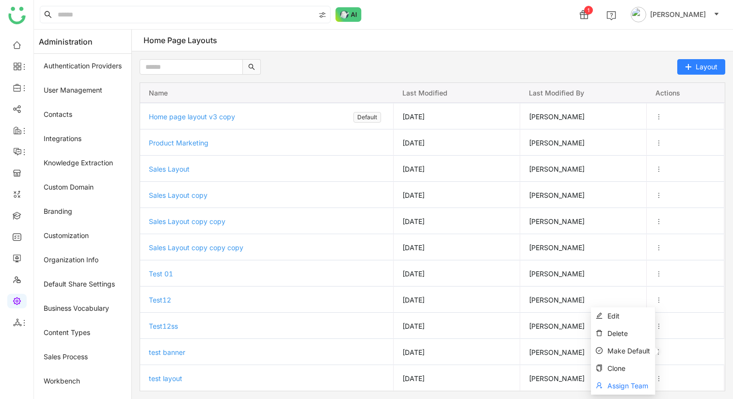
click at [628, 384] on span "Assign Team" at bounding box center [628, 386] width 41 height 8
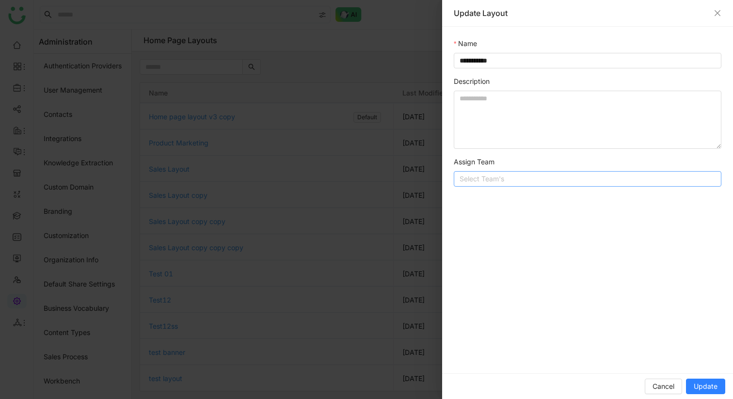
click at [581, 178] on nz-select-top-control "Select Team's" at bounding box center [588, 179] width 268 height 16
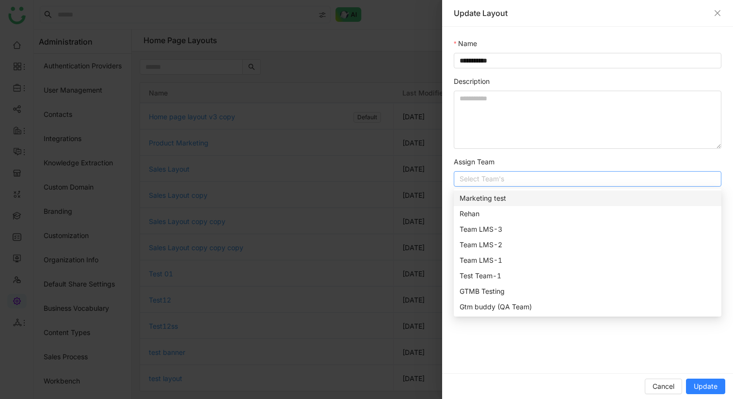
click at [571, 196] on div "Marketing test" at bounding box center [588, 198] width 256 height 11
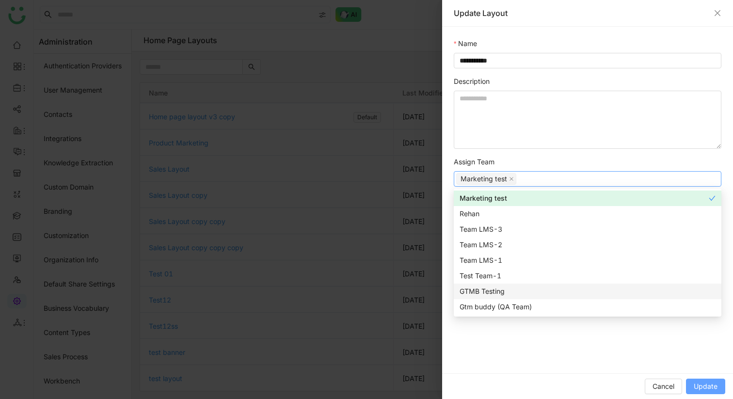
click at [719, 379] on button "Update" at bounding box center [705, 387] width 39 height 16
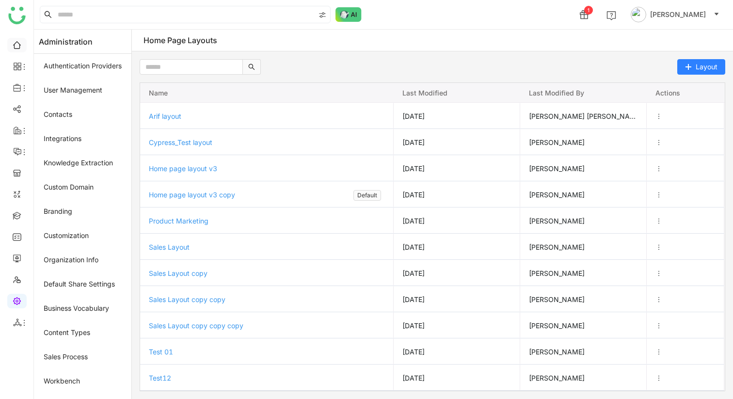
click at [21, 47] on link at bounding box center [17, 44] width 9 height 8
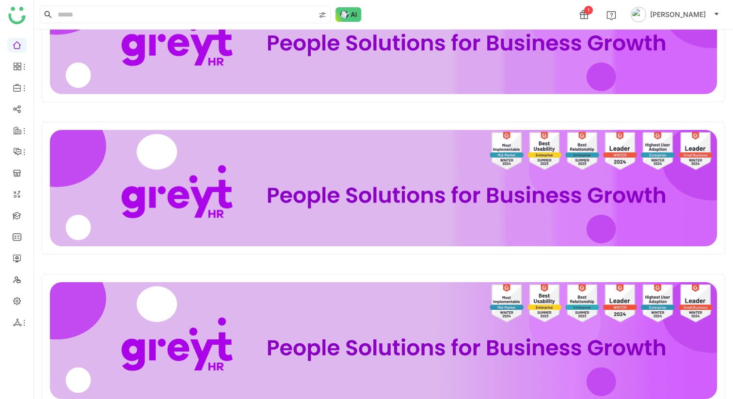
scroll to position [84, 0]
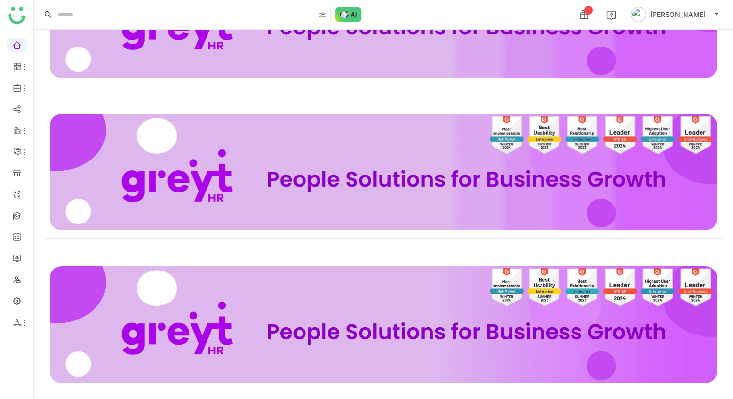
click at [305, 317] on img at bounding box center [383, 324] width 667 height 116
click at [440, 277] on img at bounding box center [383, 324] width 667 height 116
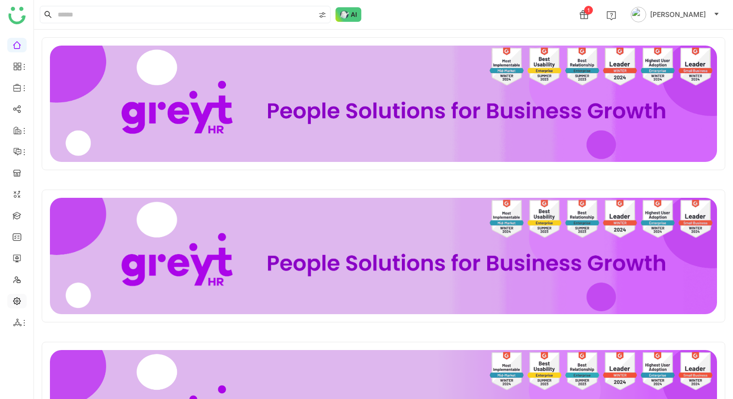
click at [13, 302] on link at bounding box center [17, 300] width 9 height 8
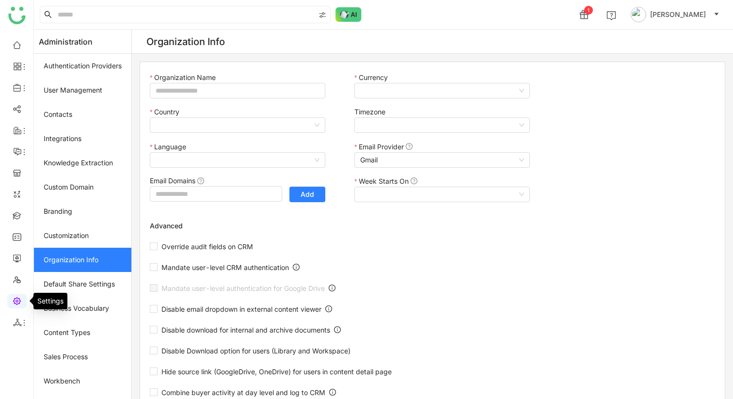
type input "*******"
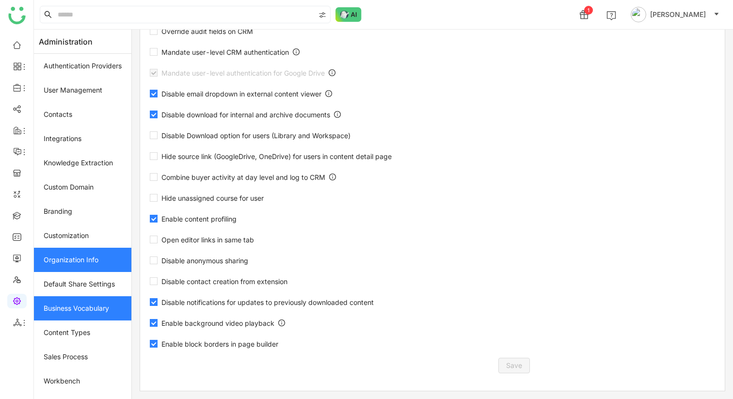
scroll to position [115, 0]
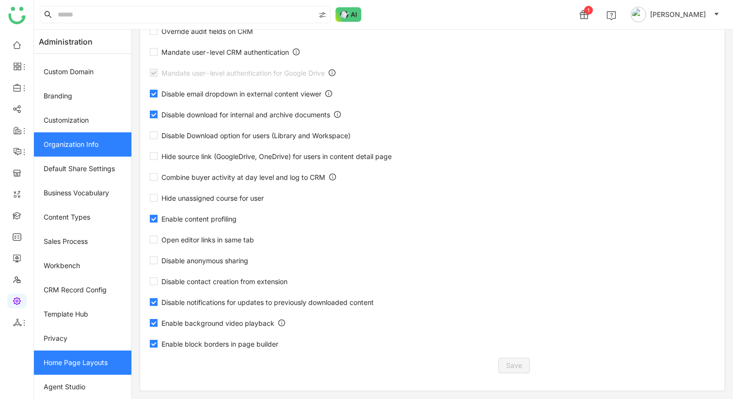
click at [81, 356] on link "Home Page Layouts" at bounding box center [82, 363] width 97 height 24
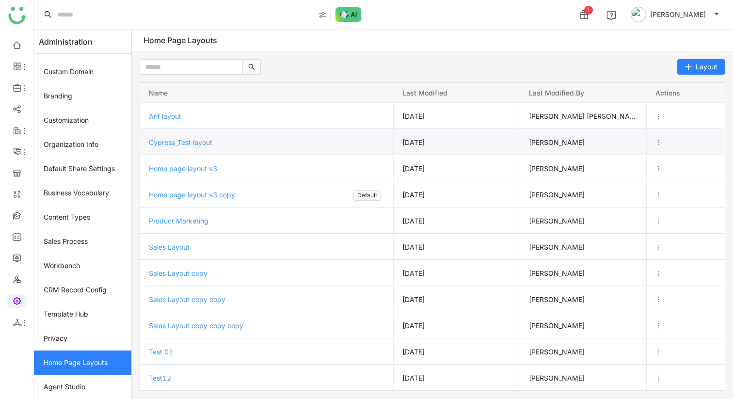
scroll to position [78, 0]
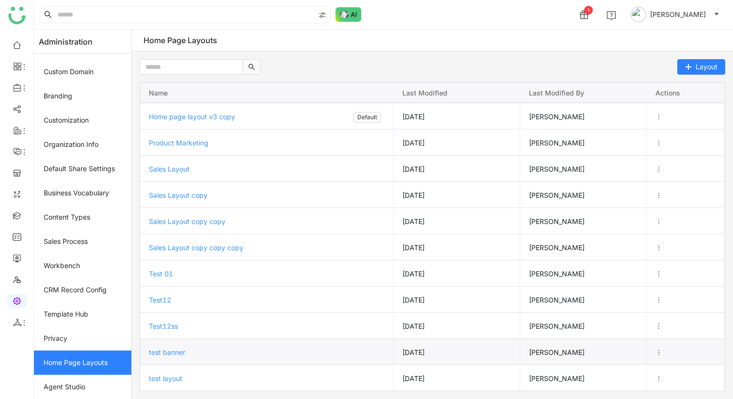
click at [175, 350] on span "test banner" at bounding box center [167, 352] width 36 height 8
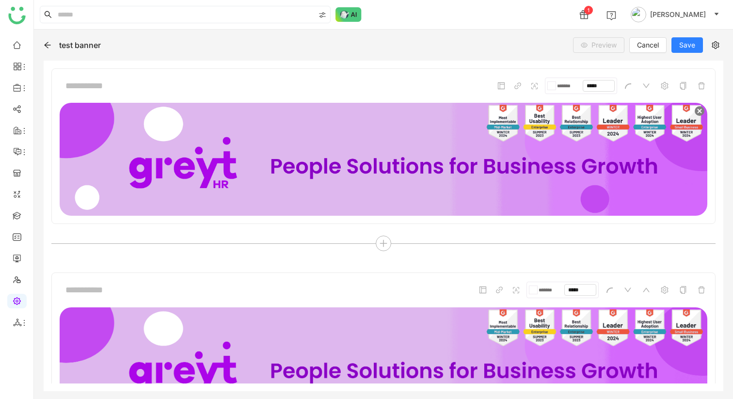
click at [700, 112] on img at bounding box center [700, 111] width 12 height 12
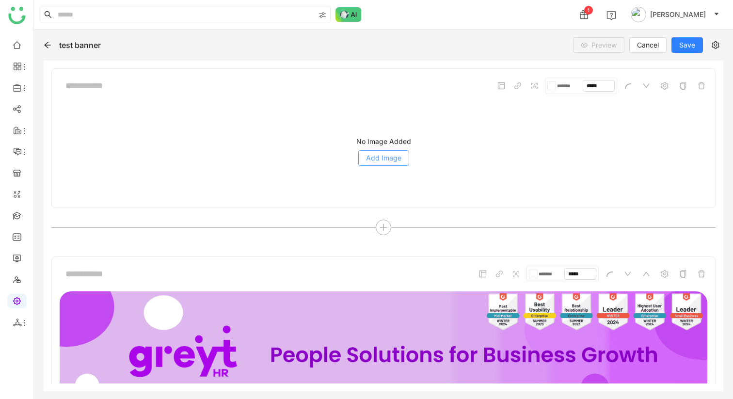
click at [369, 162] on span "Add Image" at bounding box center [383, 158] width 35 height 11
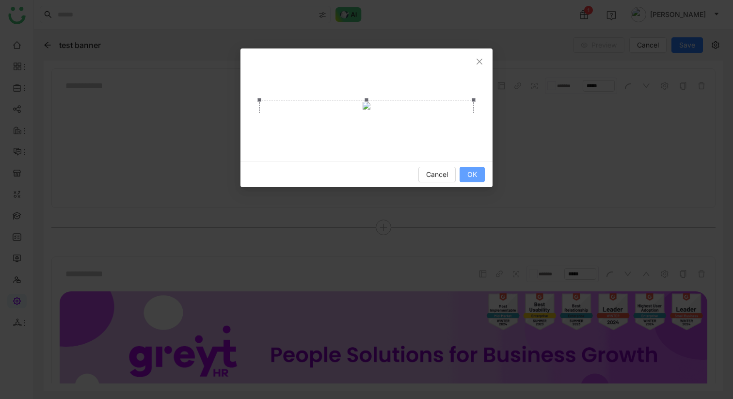
click at [479, 176] on button "OK" at bounding box center [472, 175] width 25 height 16
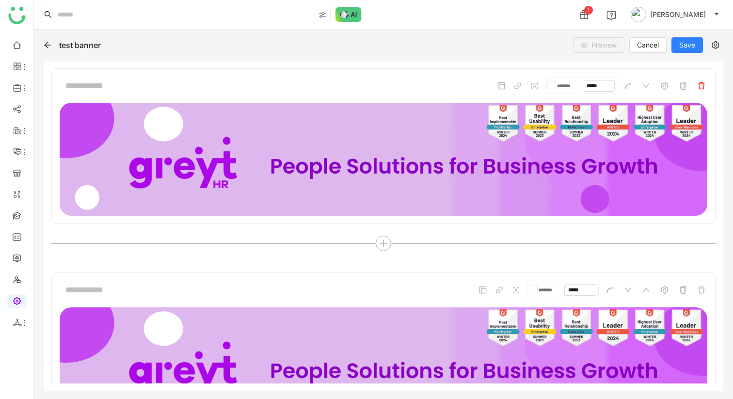
click at [704, 85] on icon at bounding box center [702, 86] width 8 height 8
click at [704, 88] on icon at bounding box center [702, 86] width 8 height 8
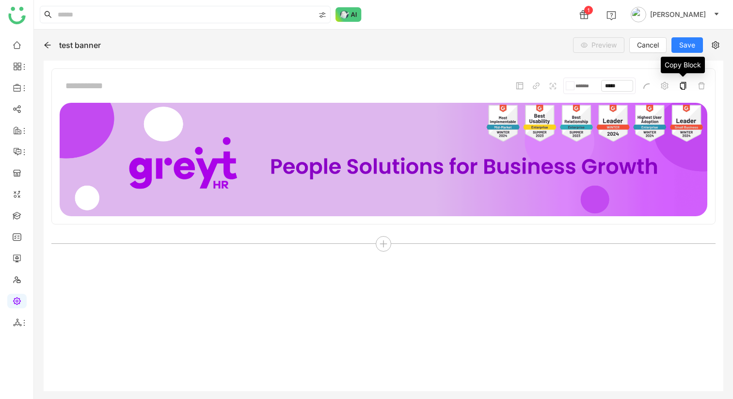
click at [686, 85] on icon at bounding box center [683, 86] width 6 height 8
click at [379, 247] on icon at bounding box center [383, 244] width 9 height 9
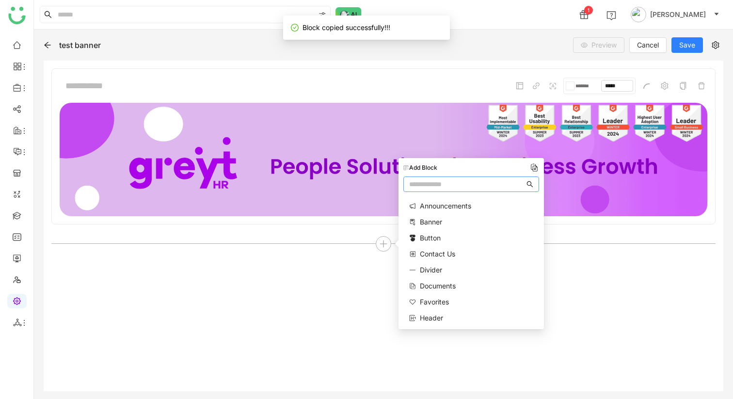
click at [536, 162] on div "Add Block Announcements Banner Button Contact Us Divider Documents Favorites He…" at bounding box center [471, 243] width 145 height 171
click at [536, 170] on img at bounding box center [535, 168] width 10 height 10
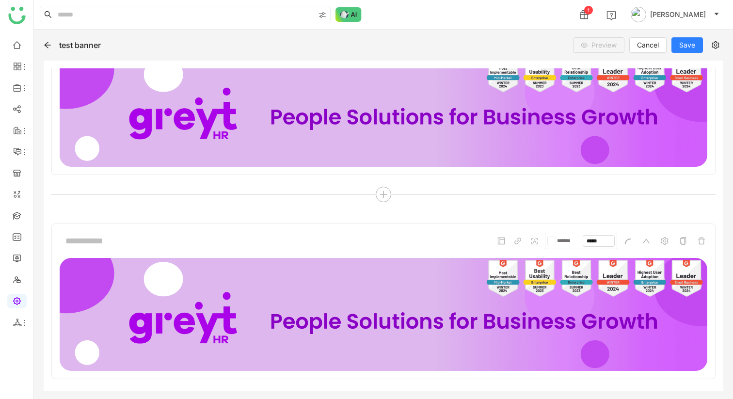
scroll to position [74, 0]
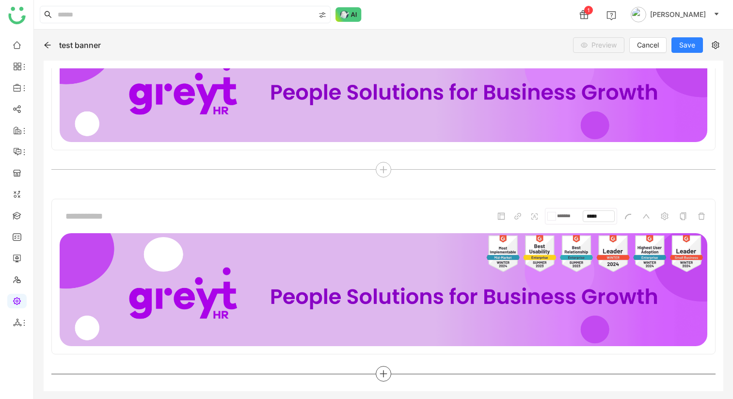
click at [381, 371] on icon at bounding box center [383, 374] width 9 height 9
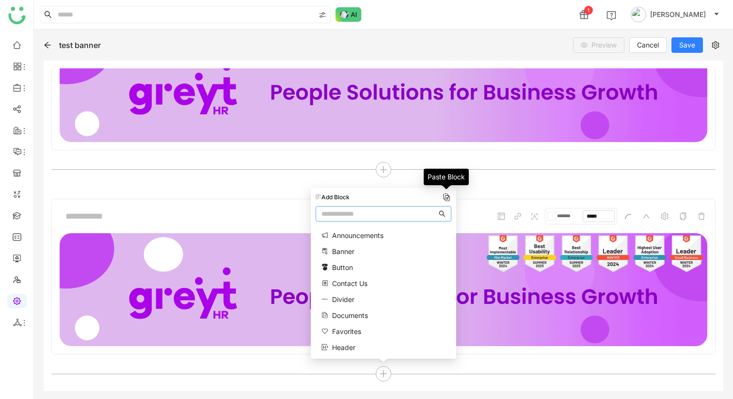
click at [446, 198] on img at bounding box center [447, 198] width 10 height 10
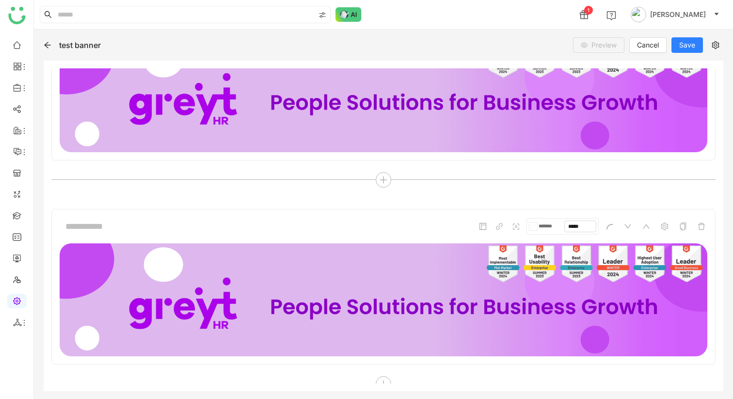
scroll to position [0, 0]
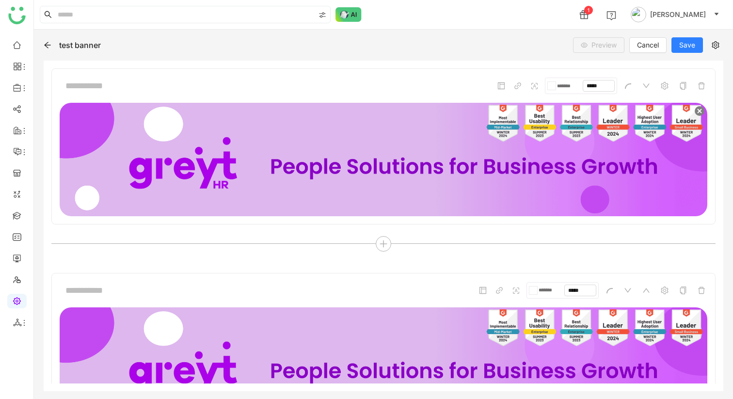
click at [699, 113] on img at bounding box center [700, 111] width 12 height 12
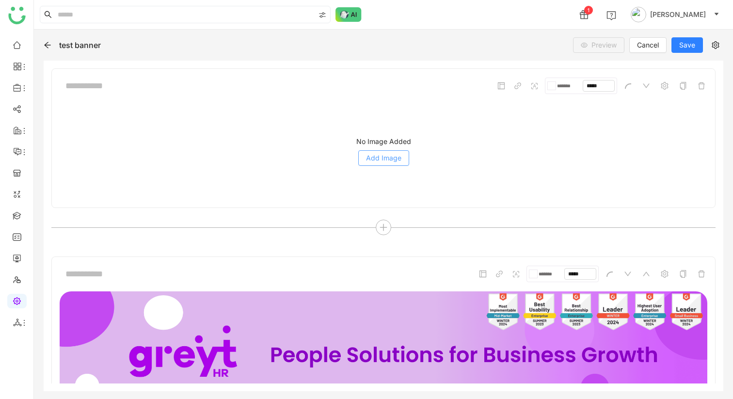
click at [371, 158] on span "Add Image" at bounding box center [383, 158] width 35 height 11
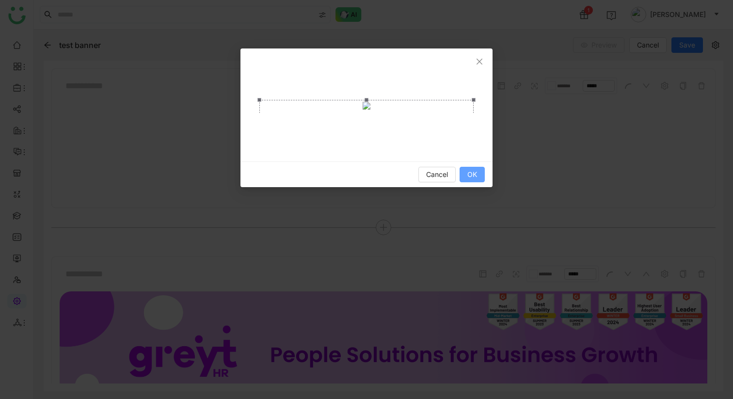
click at [472, 171] on span "OK" at bounding box center [473, 174] width 10 height 11
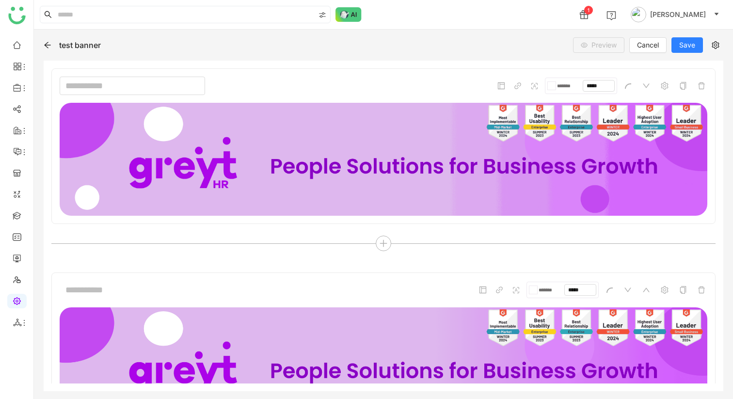
click at [111, 86] on input at bounding box center [132, 86] width 145 height 18
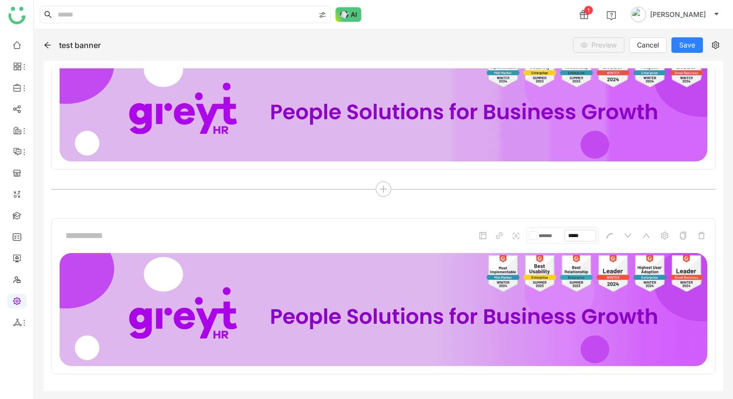
scroll to position [97, 0]
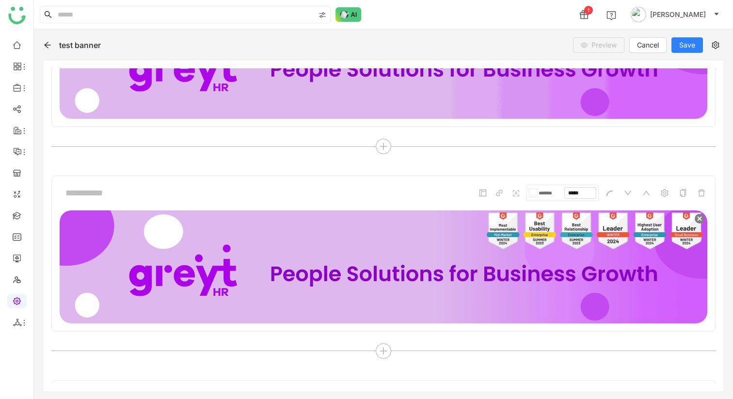
type input "****"
click at [701, 220] on img at bounding box center [700, 219] width 12 height 12
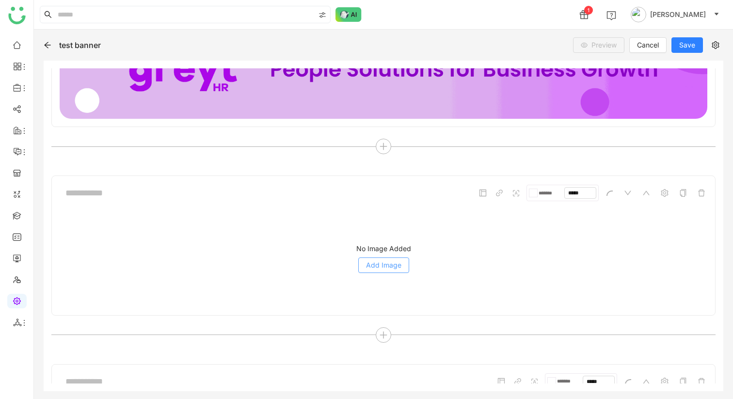
click at [384, 266] on span "Add Image" at bounding box center [383, 265] width 35 height 11
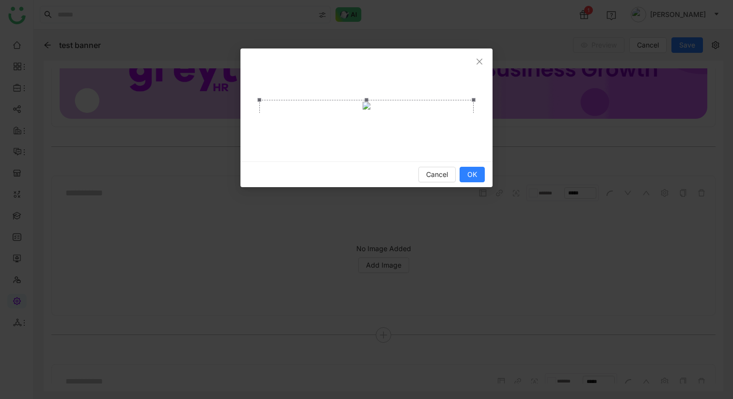
click at [485, 179] on div "Cancel OK" at bounding box center [367, 174] width 252 height 26
click at [474, 175] on span "OK" at bounding box center [473, 174] width 10 height 11
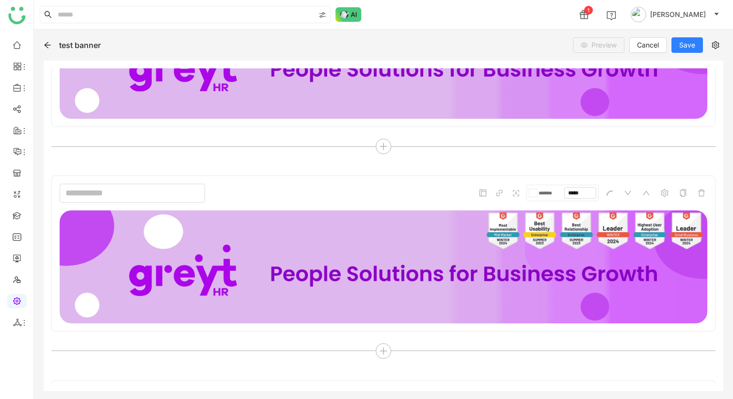
click at [104, 193] on input at bounding box center [132, 193] width 145 height 18
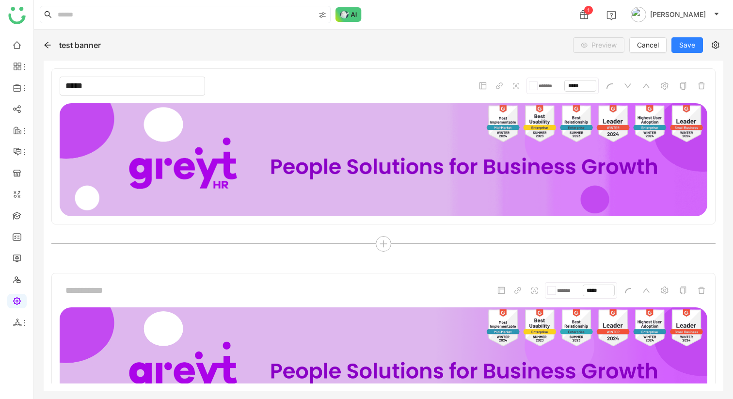
scroll to position [278, 0]
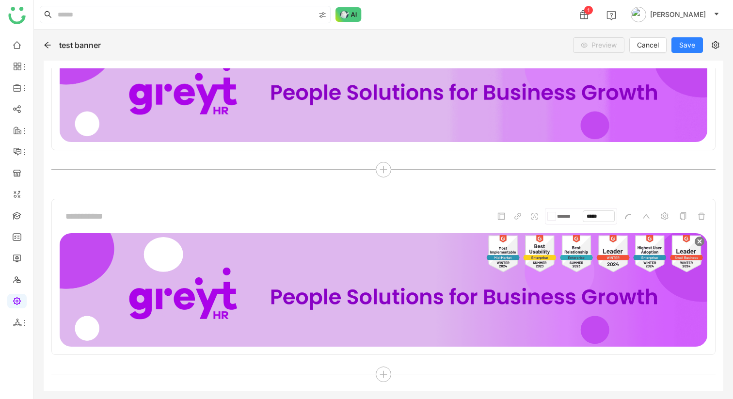
type input "*****"
click at [699, 244] on img at bounding box center [700, 242] width 12 height 12
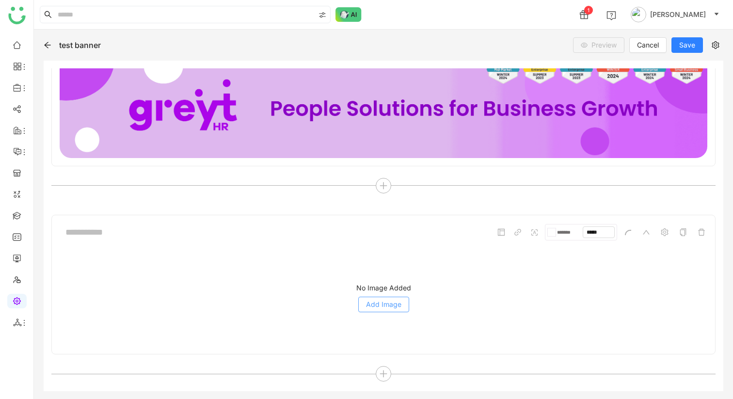
click at [388, 310] on button "Add Image" at bounding box center [383, 305] width 51 height 16
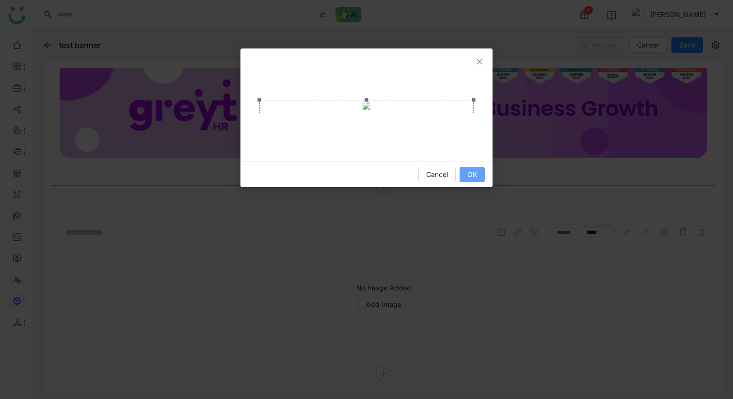
click at [473, 174] on span "OK" at bounding box center [473, 174] width 10 height 11
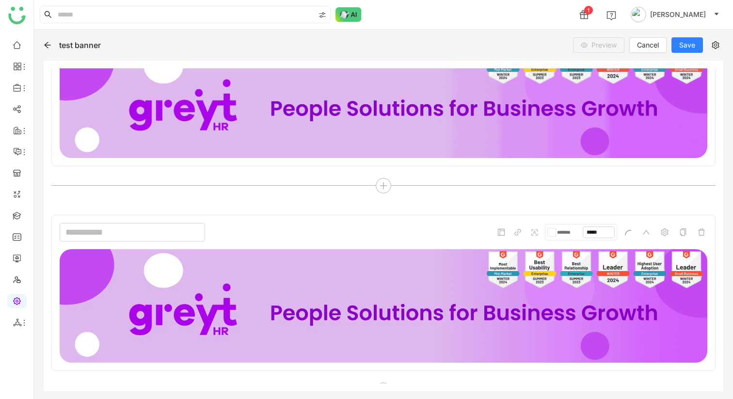
click at [111, 227] on input at bounding box center [132, 232] width 145 height 18
type input "*****"
click at [683, 48] on span "Save" at bounding box center [687, 45] width 16 height 11
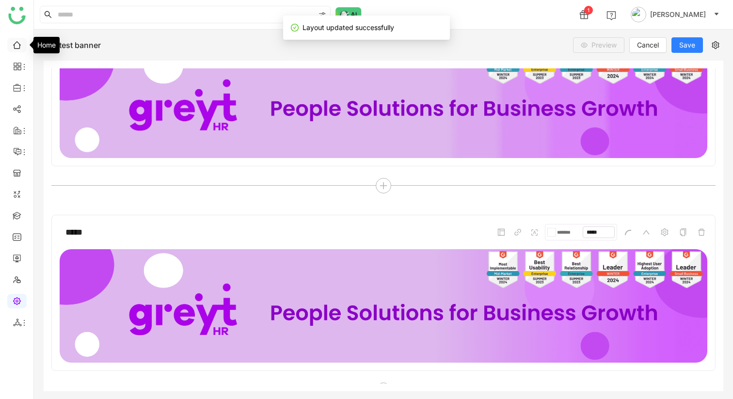
click at [21, 47] on link at bounding box center [17, 44] width 9 height 8
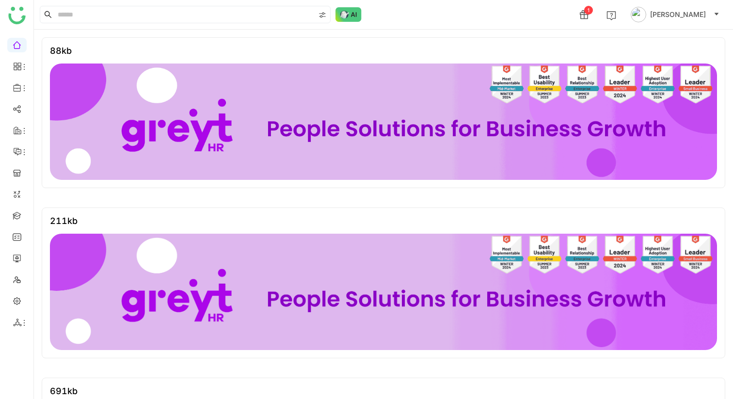
click at [517, 197] on div "88kb 211kb 691kb" at bounding box center [384, 283] width 684 height 492
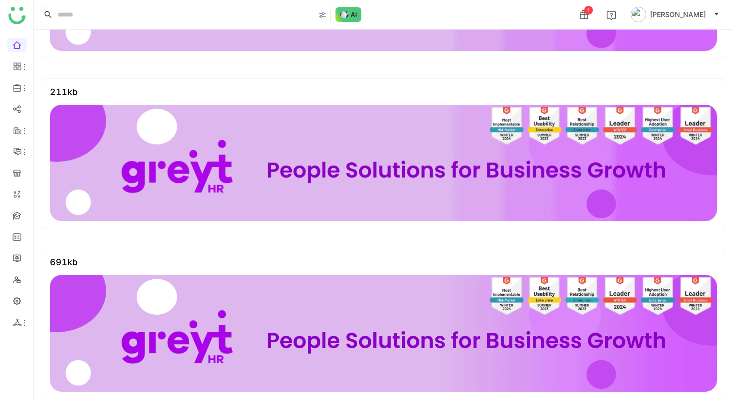
scroll to position [139, 0]
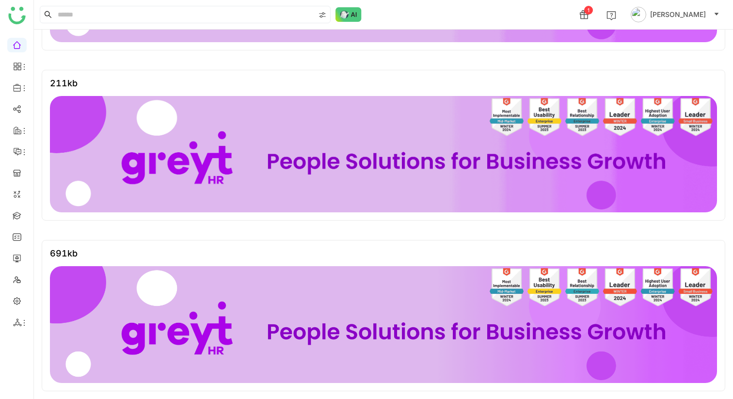
click at [310, 360] on img at bounding box center [383, 324] width 667 height 116
click at [45, 257] on div "691kb" at bounding box center [384, 315] width 684 height 151
click at [24, 292] on ul at bounding box center [16, 184] width 33 height 306
click at [16, 305] on link at bounding box center [17, 300] width 9 height 8
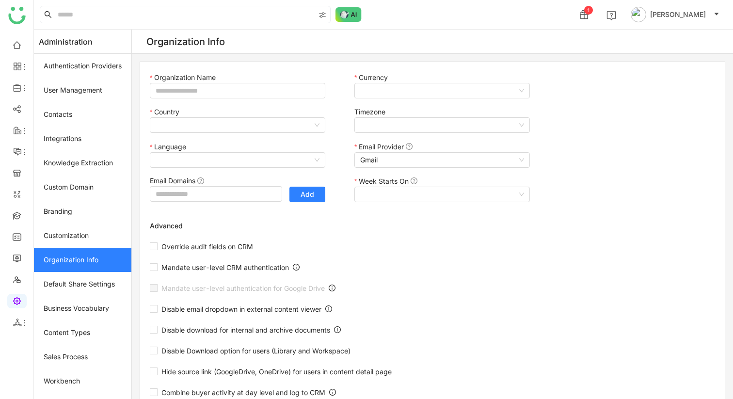
type input "*******"
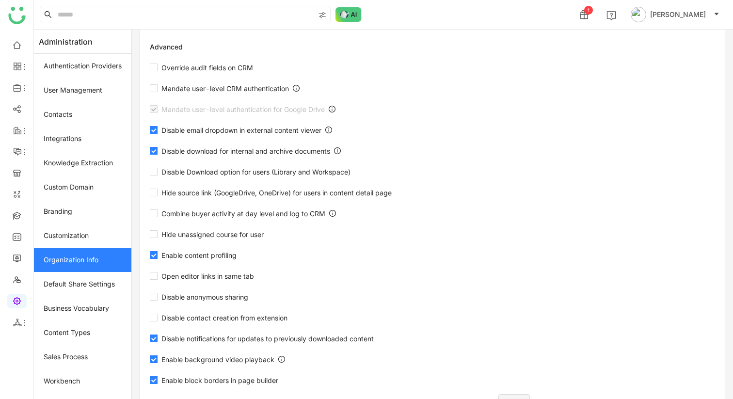
scroll to position [115, 0]
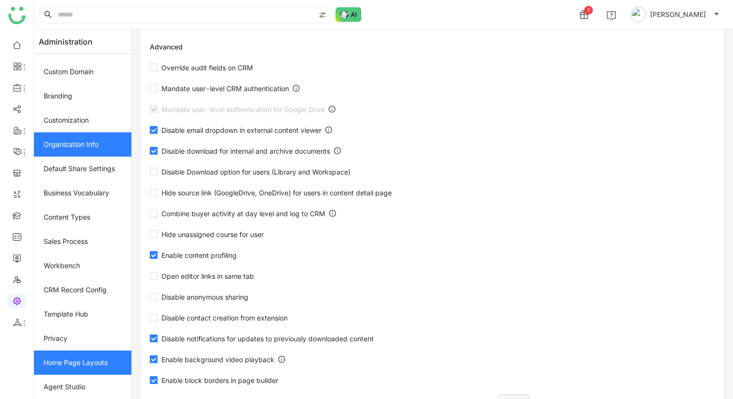
click at [71, 366] on link "Home Page Layouts" at bounding box center [82, 363] width 97 height 24
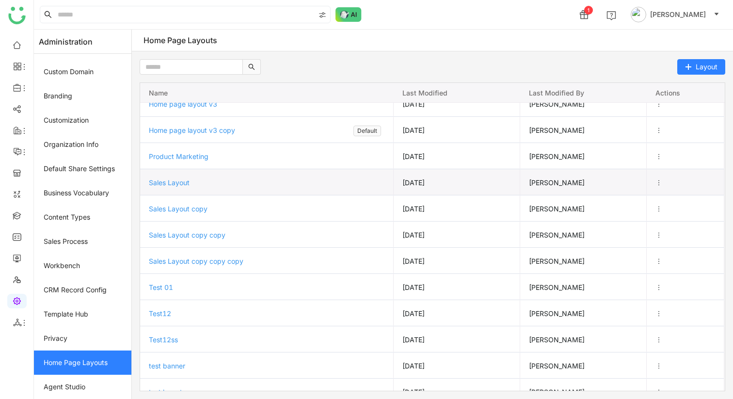
scroll to position [78, 0]
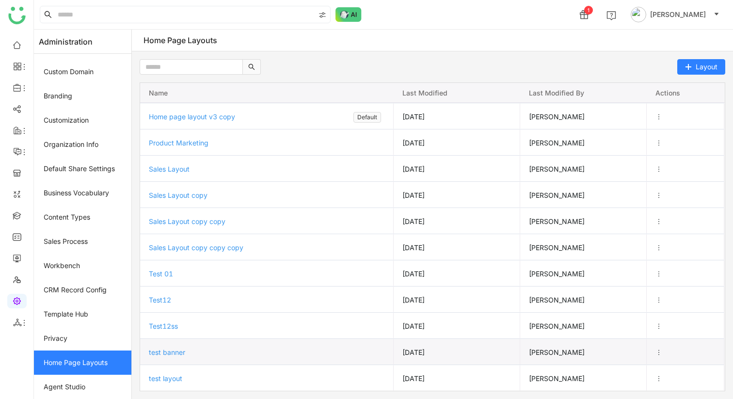
click at [175, 350] on span "test banner" at bounding box center [167, 352] width 36 height 8
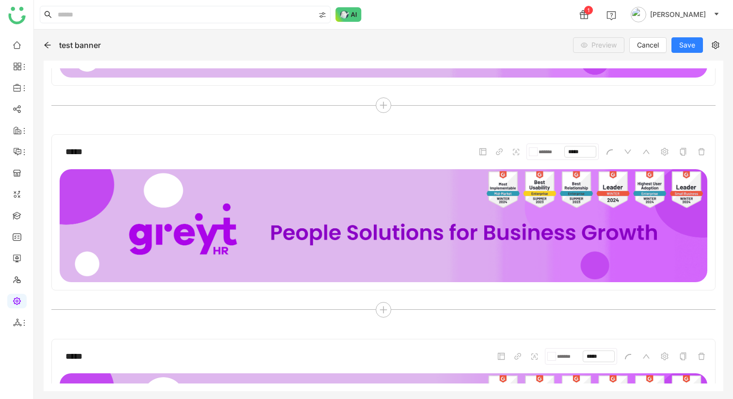
scroll to position [278, 0]
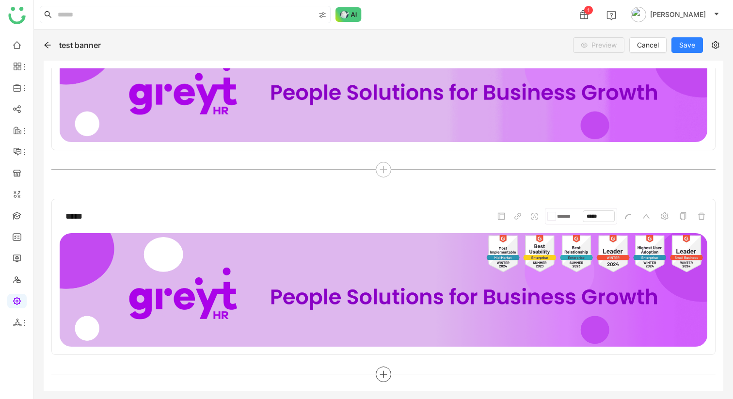
click at [379, 372] on icon at bounding box center [383, 374] width 9 height 9
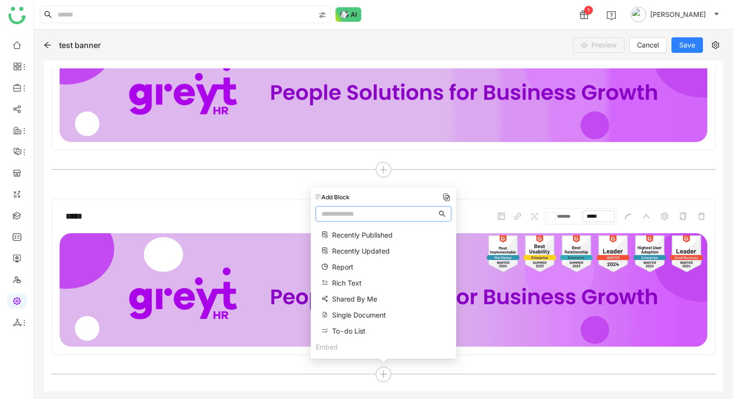
scroll to position [351, 0]
click at [358, 237] on span "Rich Text" at bounding box center [347, 236] width 30 height 10
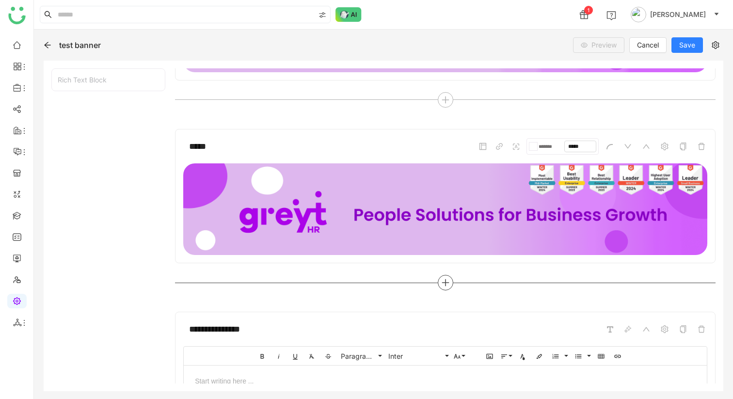
scroll to position [359, 0]
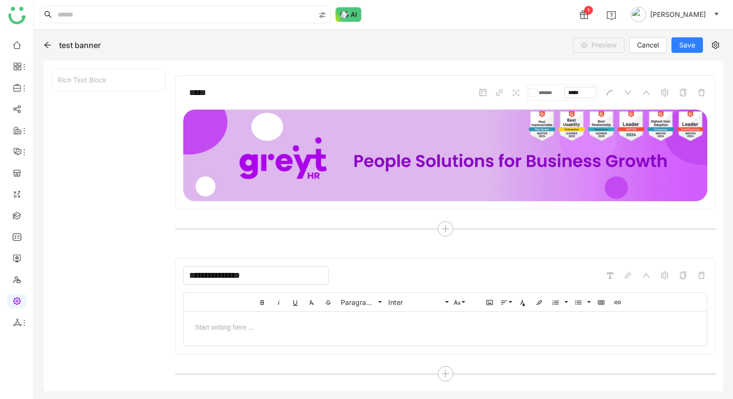
click at [258, 280] on input "**********" at bounding box center [255, 275] width 145 height 18
click at [666, 270] on span at bounding box center [665, 276] width 12 height 12
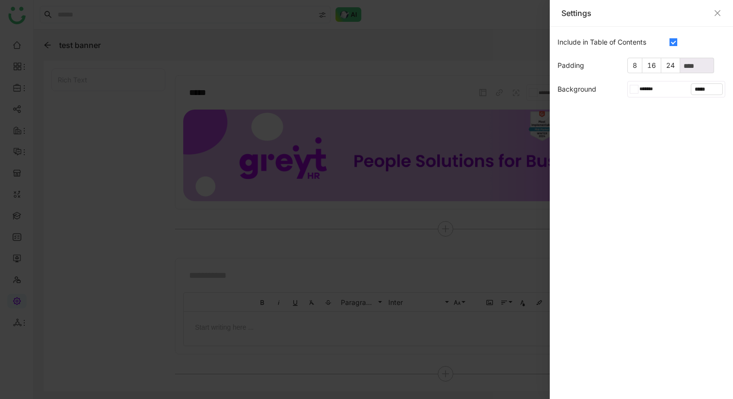
click at [677, 40] on span at bounding box center [674, 42] width 8 height 8
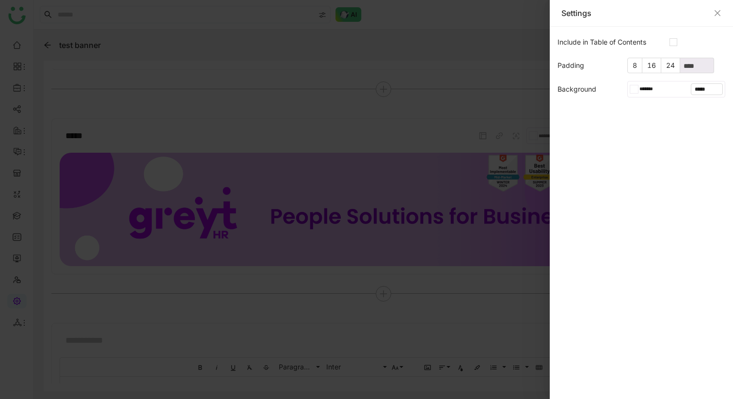
click at [713, 8] on div "Settings" at bounding box center [642, 13] width 160 height 11
click at [718, 17] on div "Settings" at bounding box center [642, 13] width 160 height 11
click at [717, 12] on icon "Close" at bounding box center [718, 13] width 8 height 8
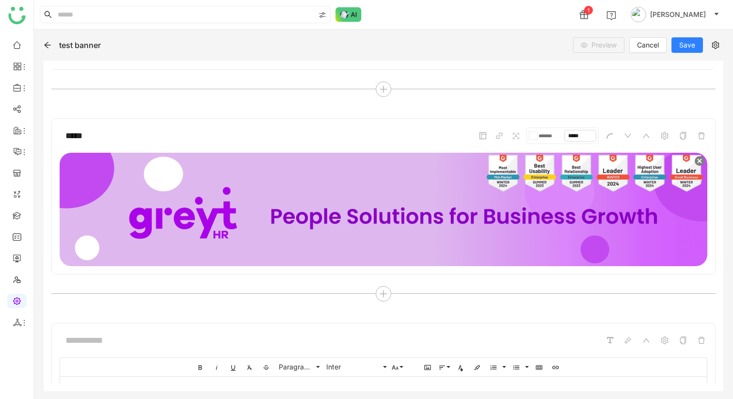
scroll to position [424, 0]
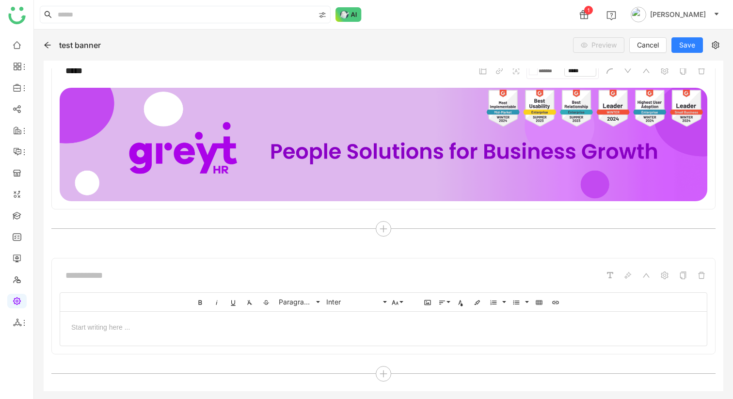
click at [378, 325] on div at bounding box center [384, 327] width 628 height 10
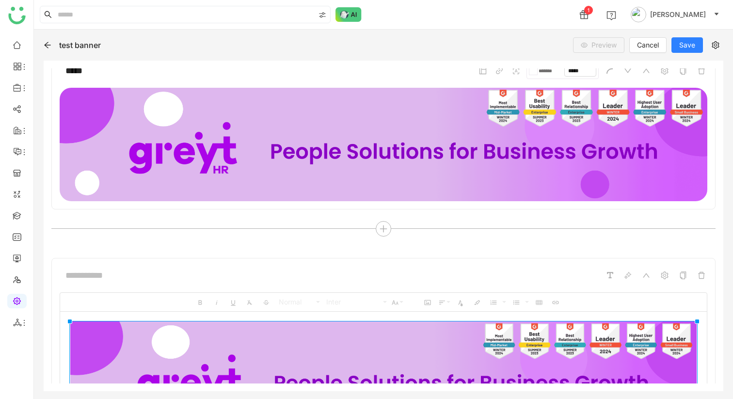
drag, startPoint x: 213, startPoint y: 345, endPoint x: 733, endPoint y: 399, distance: 522.2
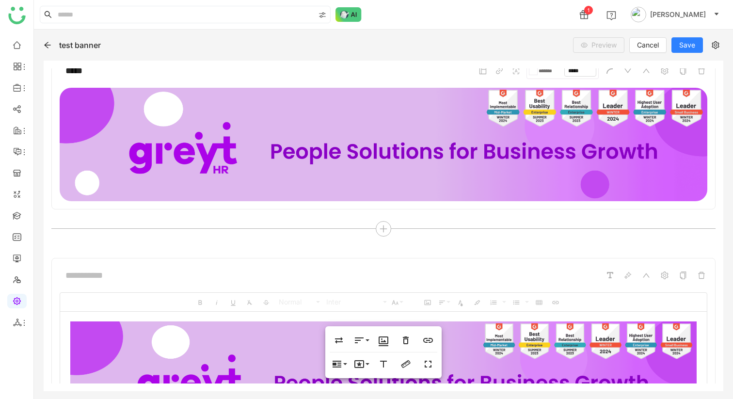
click at [546, 270] on div at bounding box center [384, 275] width 648 height 18
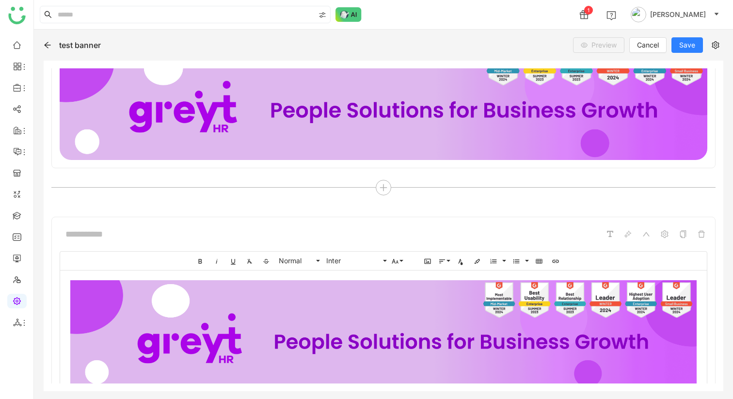
scroll to position [523, 0]
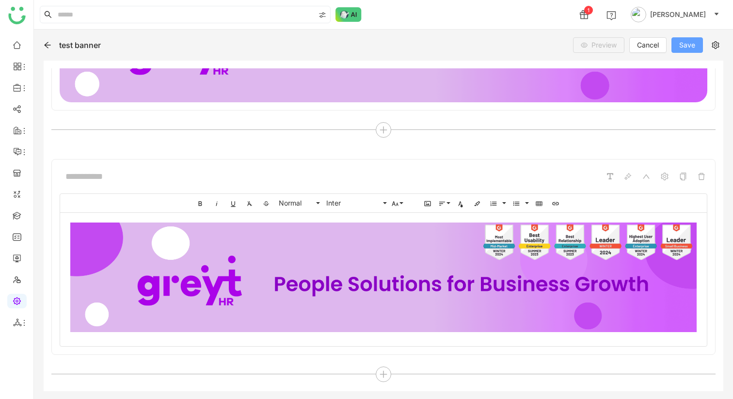
click at [680, 44] on span "Save" at bounding box center [687, 45] width 16 height 11
click at [646, 175] on icon at bounding box center [646, 176] width 7 height 4
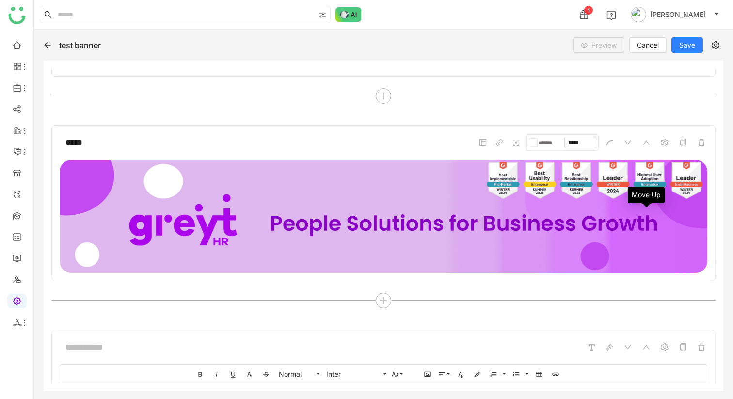
scroll to position [255, 0]
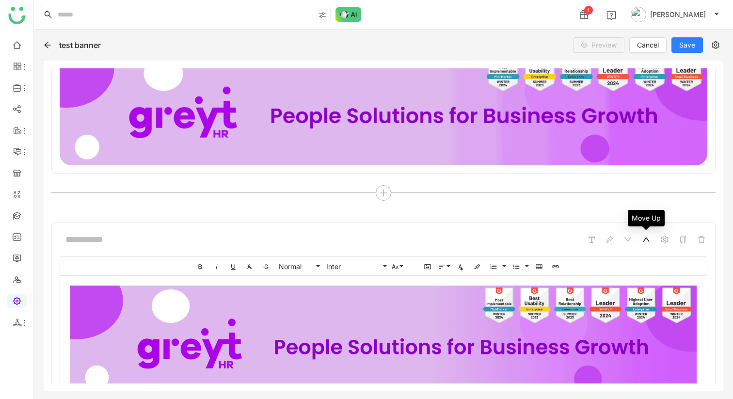
click at [648, 240] on icon at bounding box center [646, 240] width 7 height 4
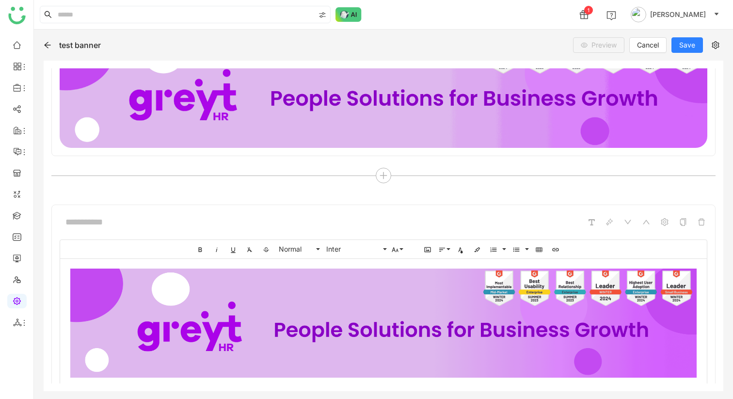
scroll to position [114, 0]
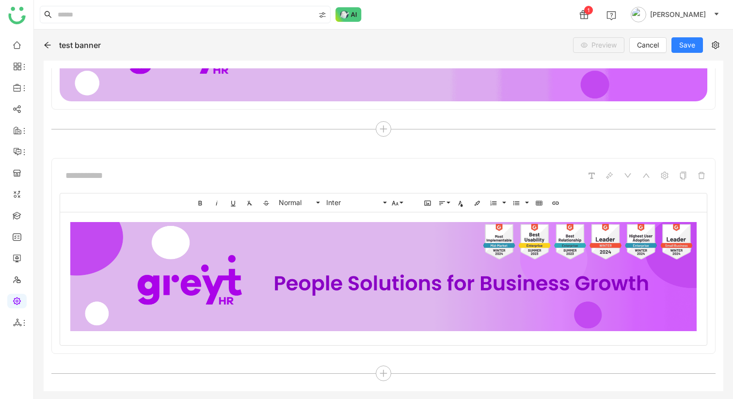
click at [666, 300] on img at bounding box center [384, 277] width 628 height 110
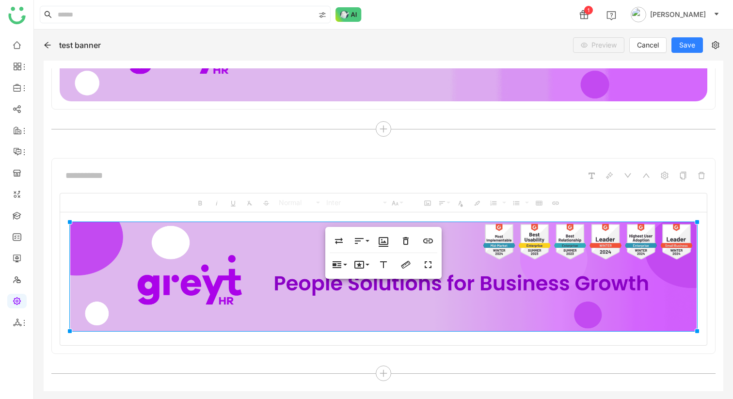
drag, startPoint x: 695, startPoint y: 327, endPoint x: 702, endPoint y: 332, distance: 8.3
click at [702, 332] on div at bounding box center [383, 276] width 647 height 129
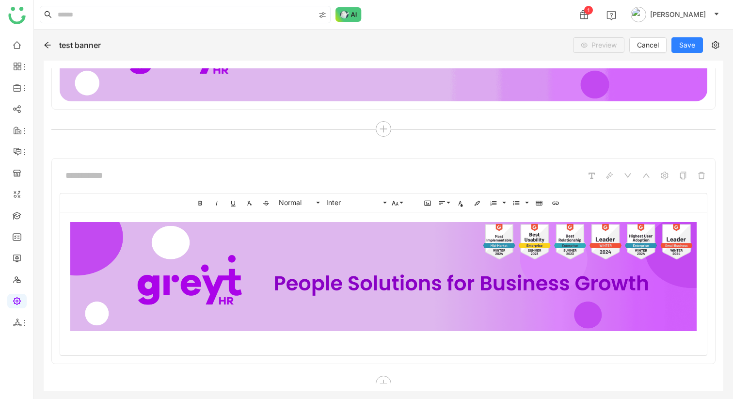
click at [694, 329] on img at bounding box center [384, 277] width 628 height 110
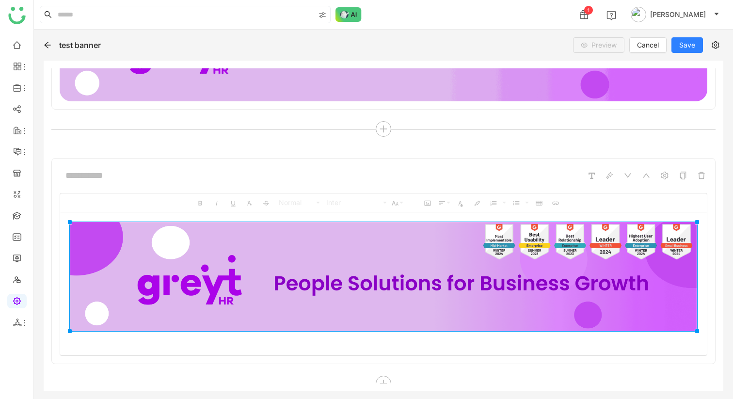
drag, startPoint x: 697, startPoint y: 331, endPoint x: 730, endPoint y: 360, distance: 44.3
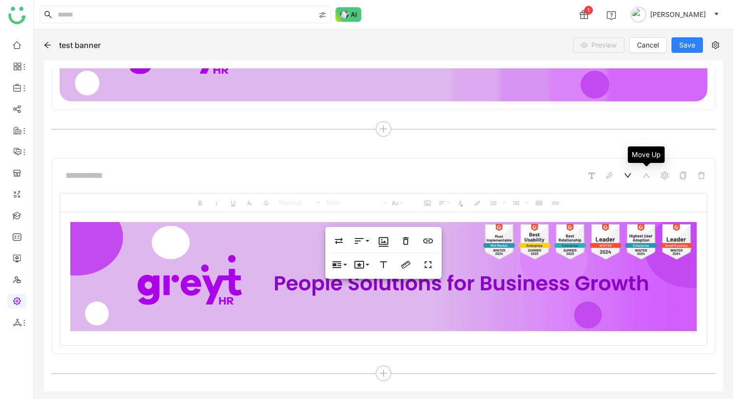
click at [631, 176] on icon at bounding box center [628, 176] width 8 height 8
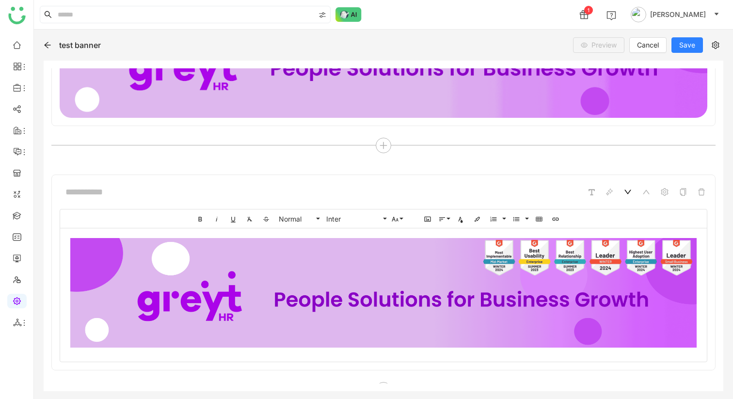
scroll to position [326, 0]
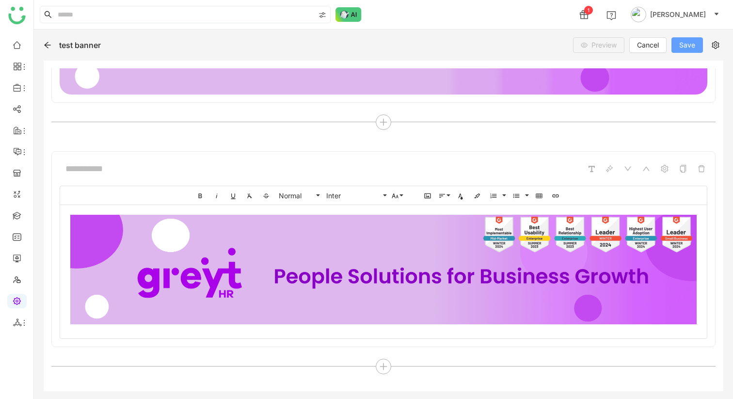
click at [697, 39] on button "Save" at bounding box center [688, 45] width 32 height 16
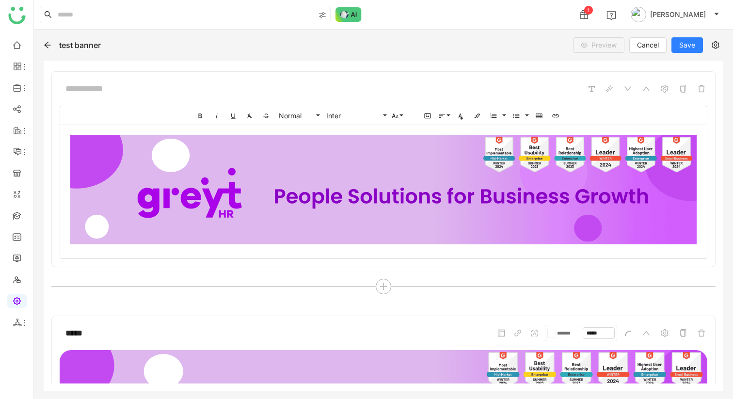
scroll to position [306, 0]
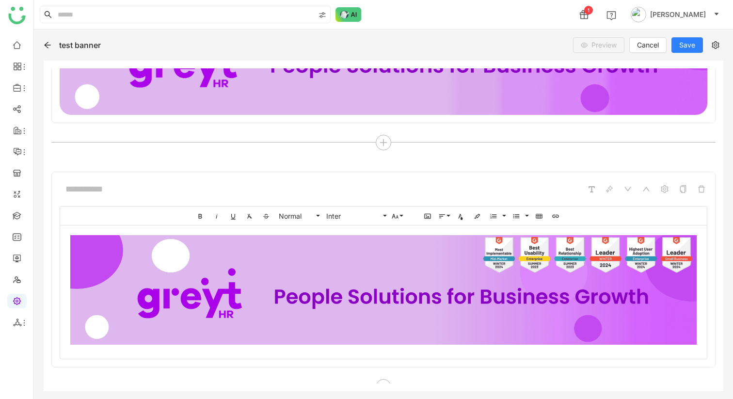
click at [675, 126] on div "***** ******* *****" at bounding box center [383, 59] width 664 height 185
click at [683, 44] on span "Save" at bounding box center [687, 45] width 16 height 11
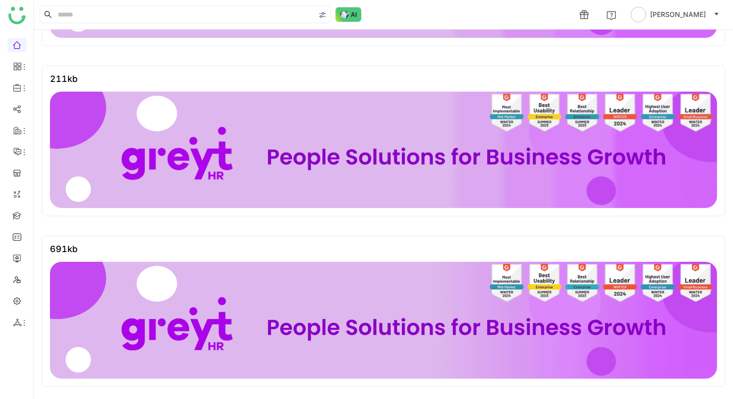
scroll to position [284, 0]
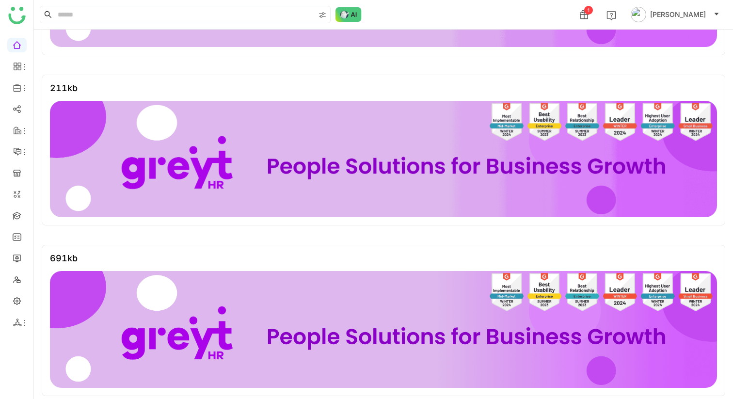
scroll to position [284, 0]
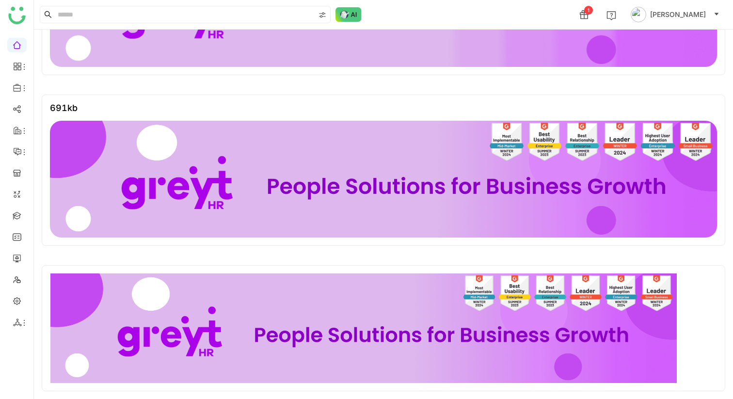
click at [559, 322] on img at bounding box center [364, 329] width 628 height 110
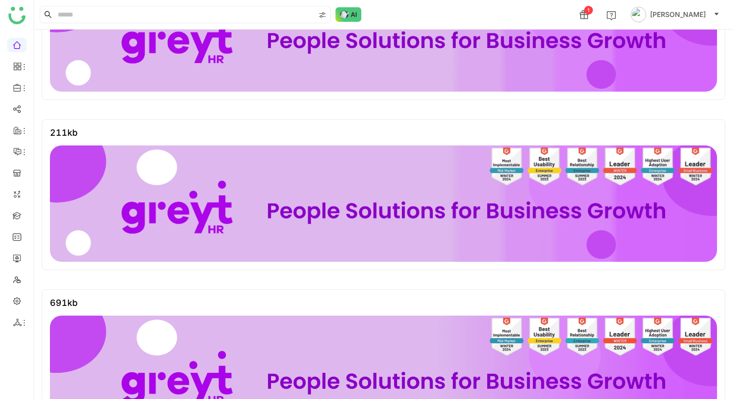
scroll to position [77, 0]
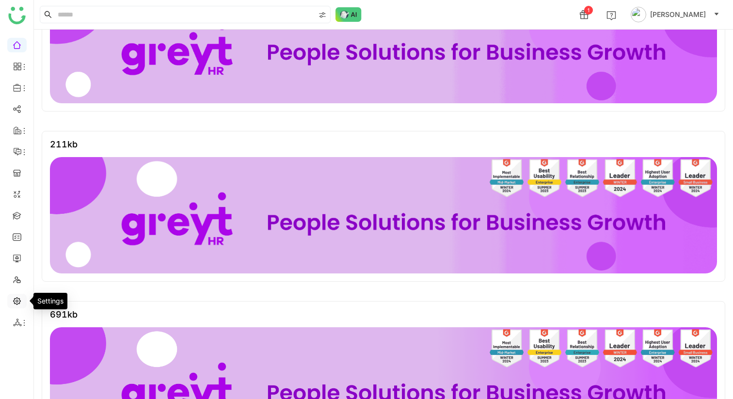
click at [15, 305] on link at bounding box center [17, 300] width 9 height 8
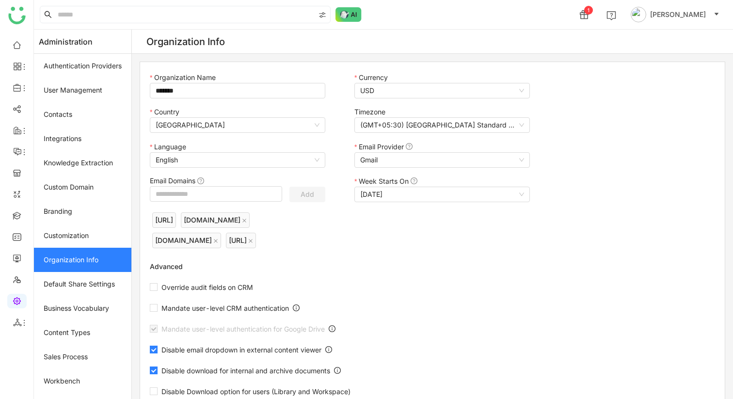
click at [19, 37] on ul at bounding box center [16, 184] width 33 height 306
click at [17, 44] on link at bounding box center [17, 44] width 9 height 8
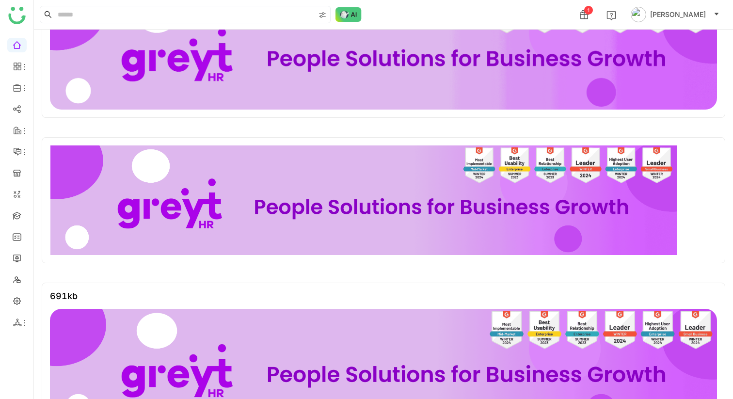
scroll to position [240, 0]
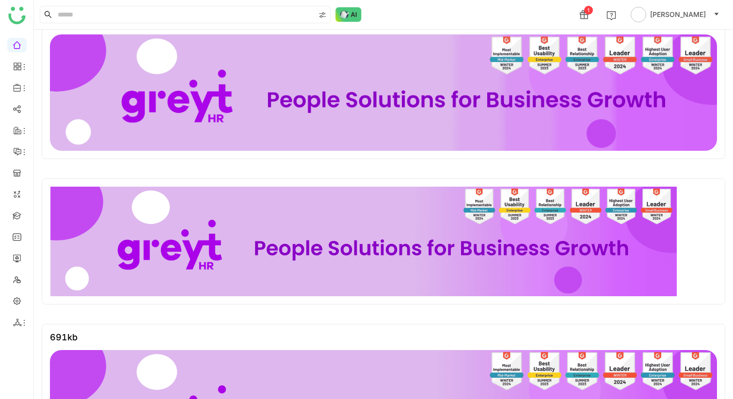
scroll to position [191, 0]
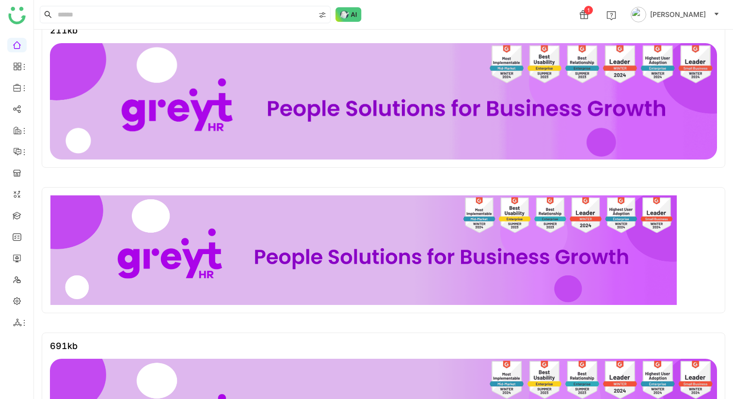
click at [669, 247] on img at bounding box center [364, 250] width 628 height 110
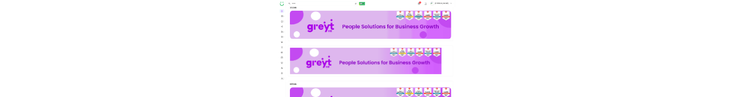
scroll to position [0, 0]
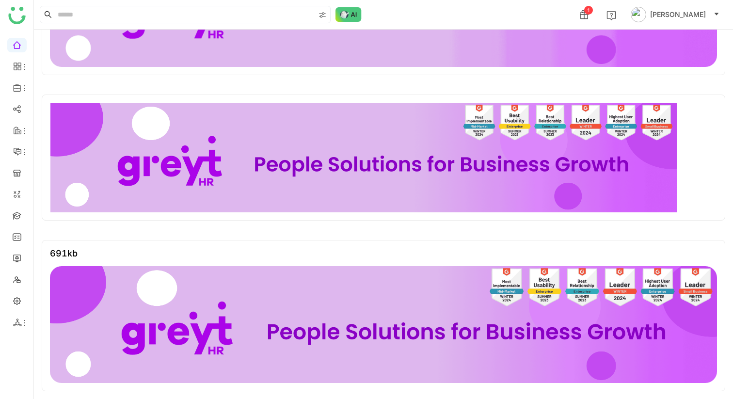
scroll to position [284, 0]
